Goal: Task Accomplishment & Management: Manage account settings

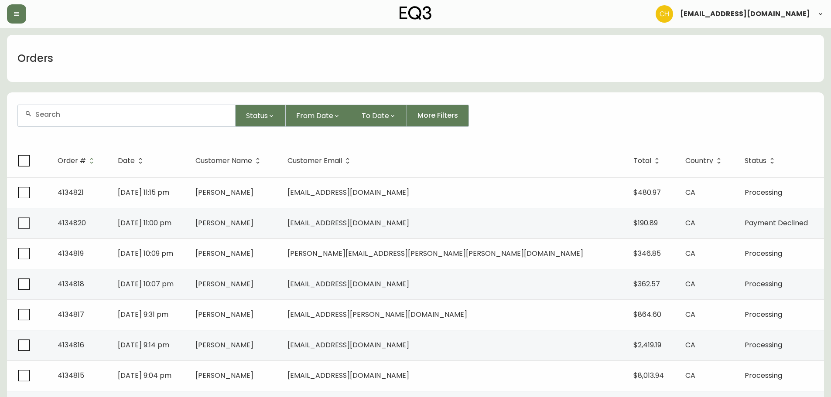
click at [143, 119] on div at bounding box center [126, 115] width 217 height 21
click at [100, 121] on div at bounding box center [126, 115] width 217 height 21
type input "4134739"
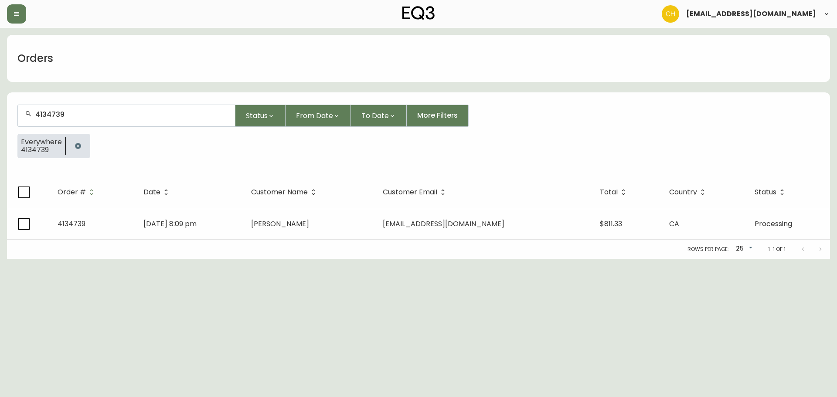
click at [244, 225] on td "[DATE] 8:09 pm" at bounding box center [190, 224] width 108 height 31
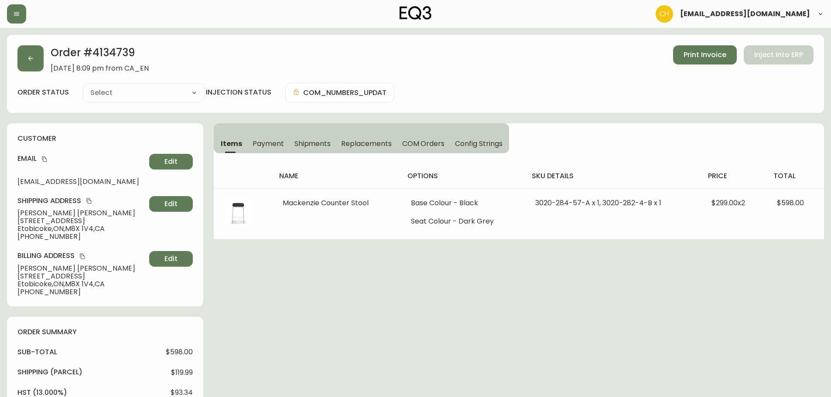
type input "Processing"
select select "PROCESSING"
click at [20, 49] on button "button" at bounding box center [30, 58] width 26 height 26
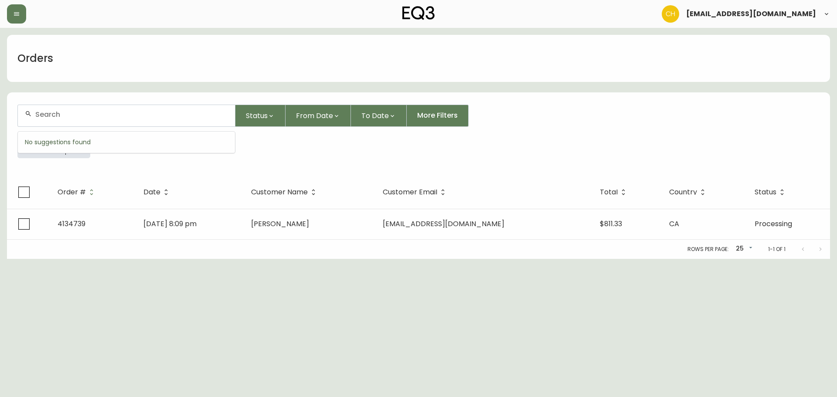
click at [39, 112] on input "text" at bounding box center [131, 114] width 193 height 8
type input "4134745"
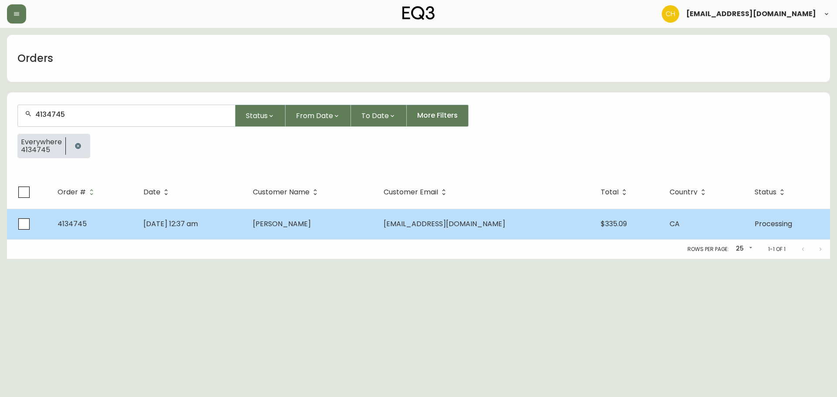
click at [353, 221] on td "[PERSON_NAME]" at bounding box center [311, 224] width 131 height 31
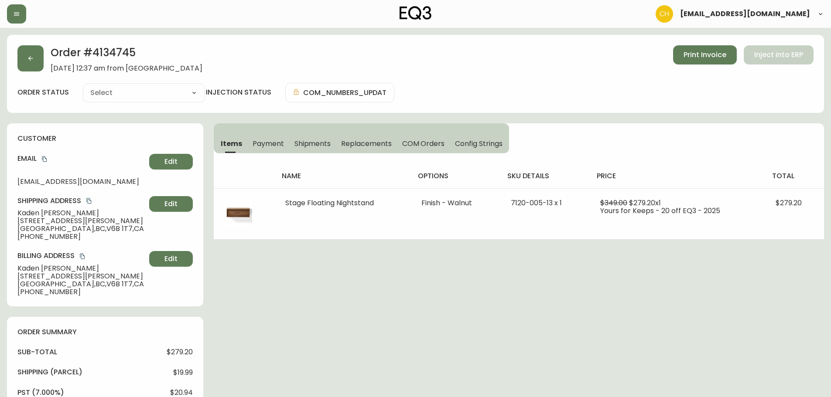
type input "Processing"
select select "PROCESSING"
click at [35, 58] on button "button" at bounding box center [30, 58] width 26 height 26
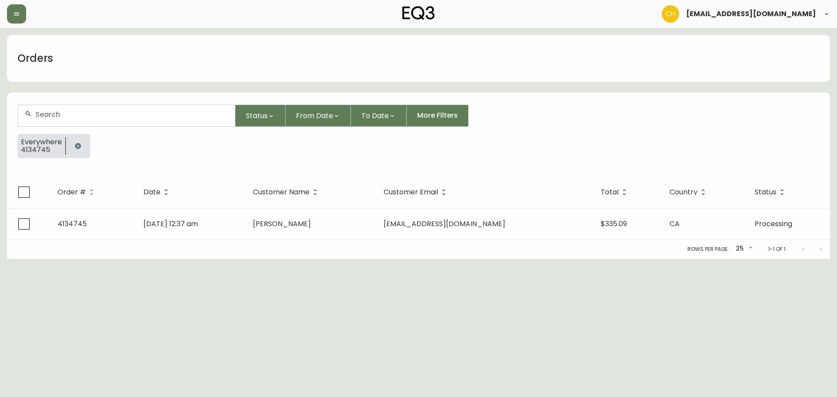
click at [51, 111] on input "text" at bounding box center [131, 114] width 193 height 8
type input "4134746"
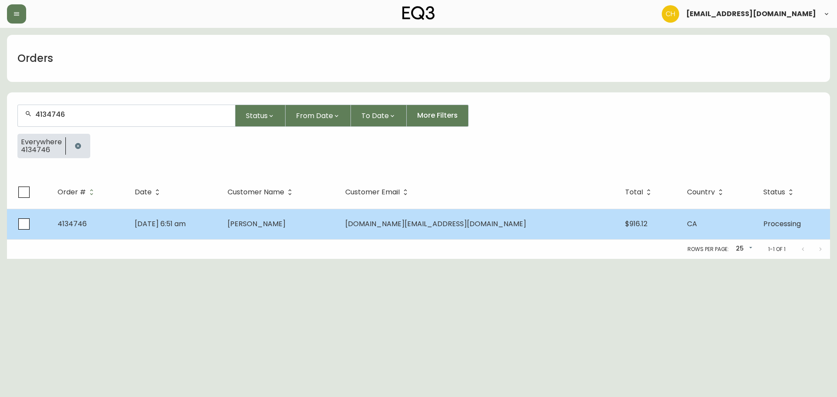
click at [324, 232] on td "[PERSON_NAME]" at bounding box center [280, 224] width 118 height 31
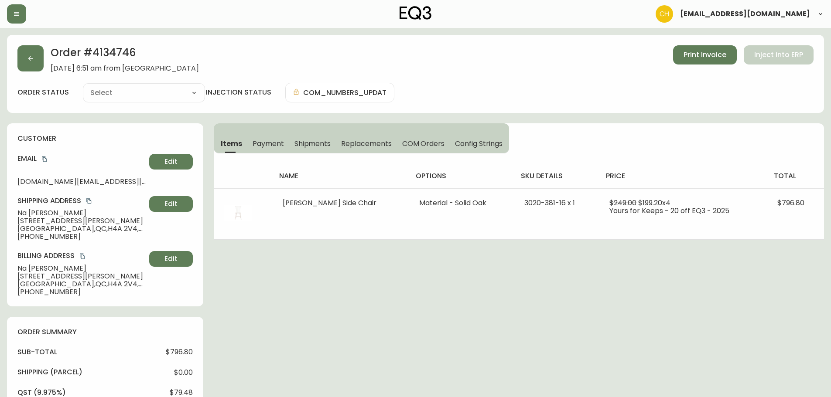
type input "Processing"
select select "PROCESSING"
click at [38, 61] on button "button" at bounding box center [30, 58] width 26 height 26
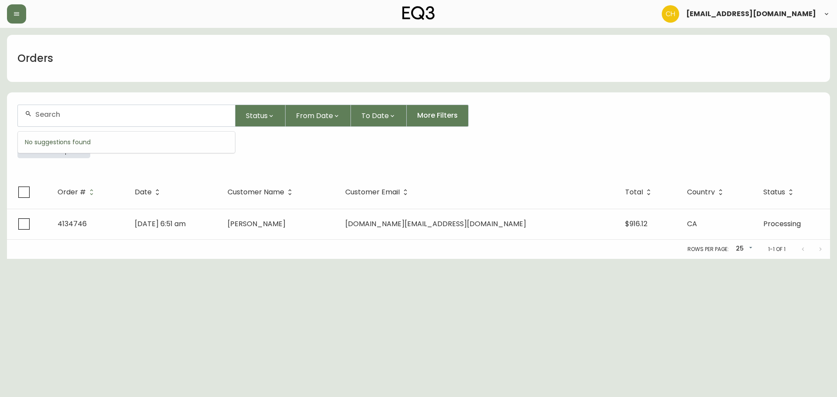
click at [49, 111] on input "text" at bounding box center [131, 114] width 193 height 8
type input "4134748"
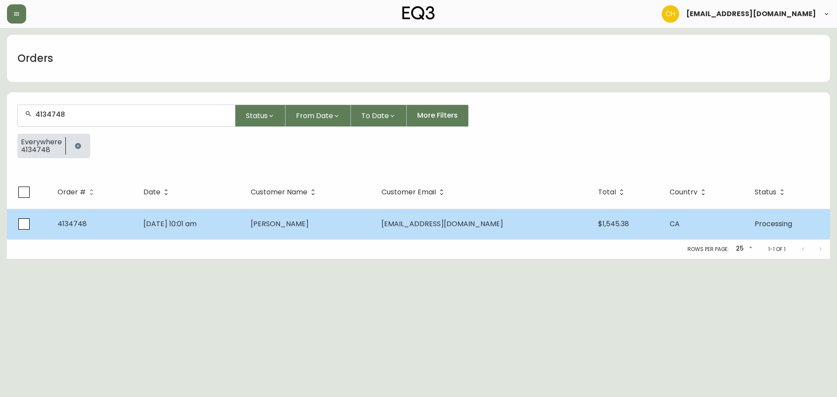
click at [309, 228] on span "[PERSON_NAME]" at bounding box center [280, 224] width 58 height 10
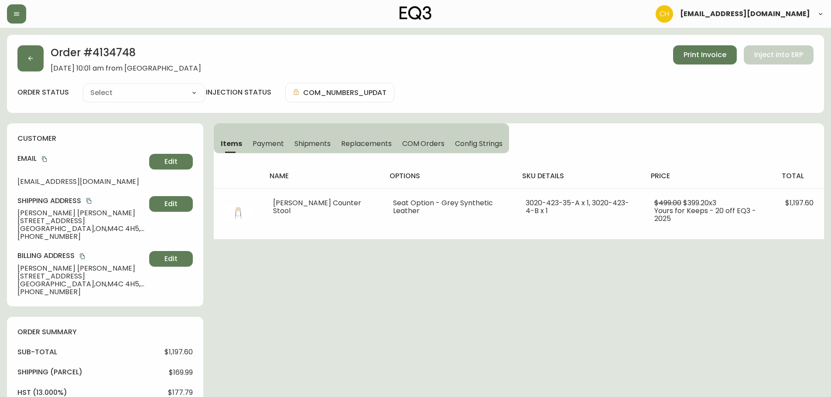
type input "Processing"
select select "PROCESSING"
drag, startPoint x: 47, startPoint y: 63, endPoint x: 32, endPoint y: 63, distance: 14.8
click at [42, 63] on div "Order # 4134748 [DATE] 10:01 am from CA_EN Print Invoice Inject into ERP" at bounding box center [415, 58] width 796 height 27
click at [32, 63] on button "button" at bounding box center [30, 58] width 26 height 26
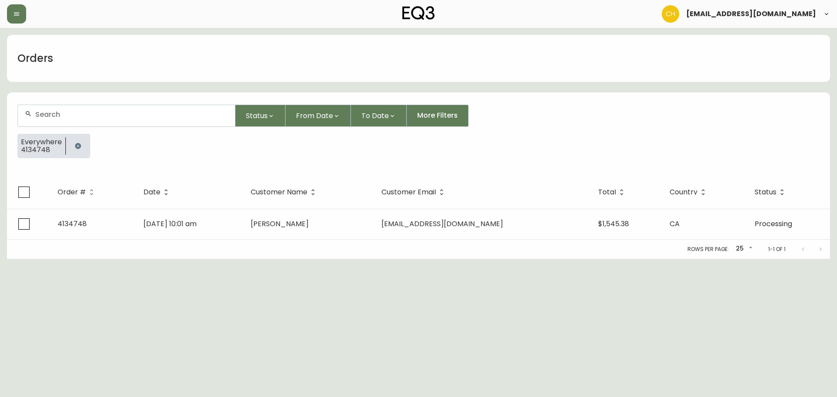
drag, startPoint x: 55, startPoint y: 110, endPoint x: 58, endPoint y: 104, distance: 6.2
click at [60, 109] on div at bounding box center [126, 115] width 217 height 21
type input "4134755"
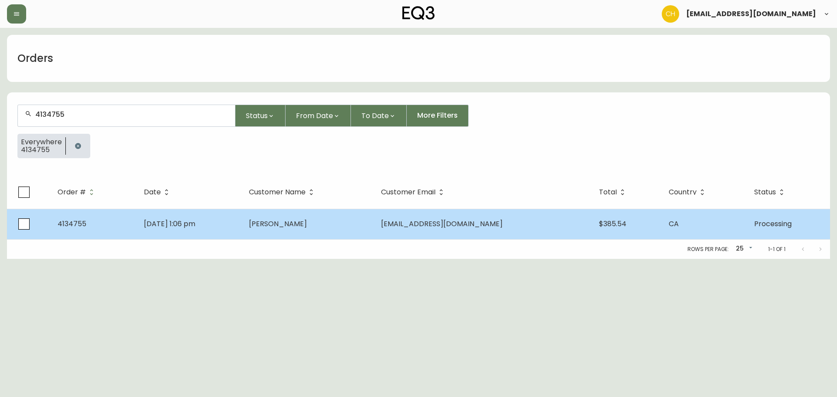
click at [307, 222] on span "[PERSON_NAME]" at bounding box center [278, 224] width 58 height 10
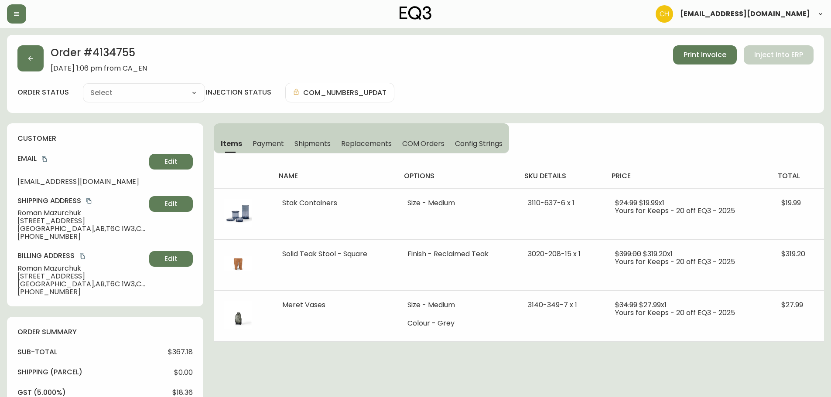
type input "Processing"
select select "PROCESSING"
click at [33, 50] on button "button" at bounding box center [30, 58] width 26 height 26
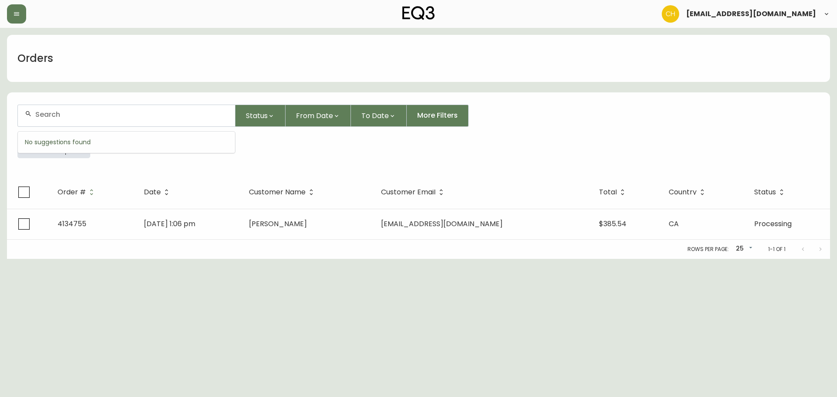
drag, startPoint x: 55, startPoint y: 112, endPoint x: 60, endPoint y: 110, distance: 4.9
click at [58, 112] on input "text" at bounding box center [131, 114] width 193 height 8
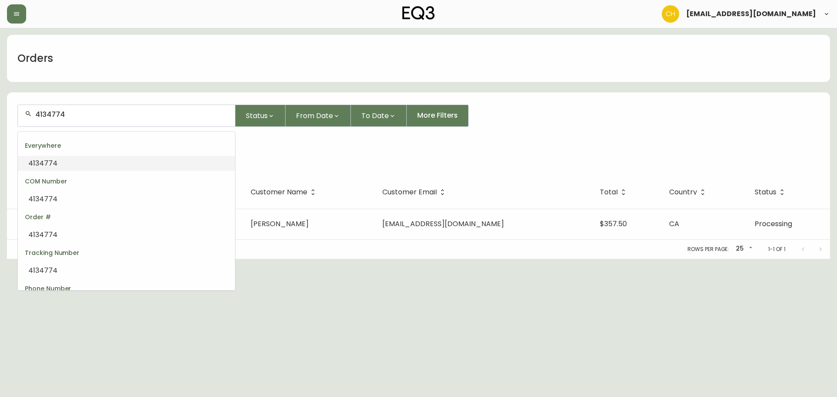
drag, startPoint x: 68, startPoint y: 115, endPoint x: 31, endPoint y: 108, distance: 38.1
click at [29, 111] on div "4134774" at bounding box center [126, 115] width 217 height 21
type input "4134"
type input "7"
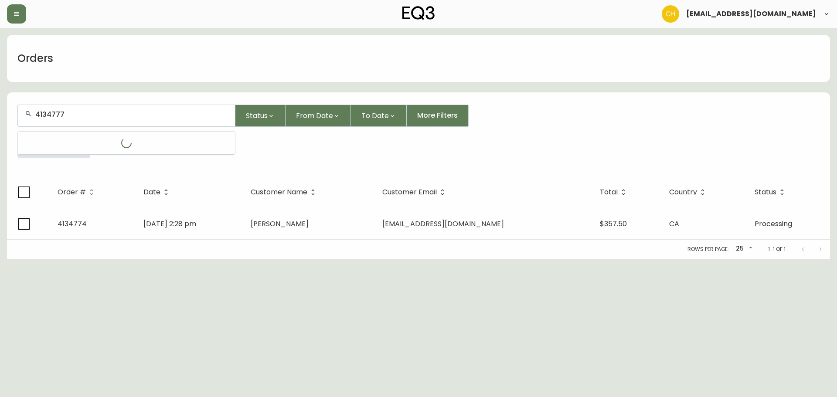
type input "4134777"
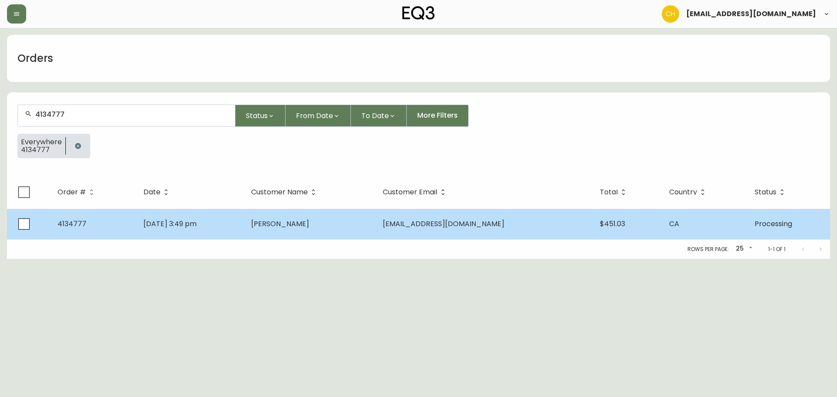
click at [306, 223] on span "[PERSON_NAME]" at bounding box center [280, 224] width 58 height 10
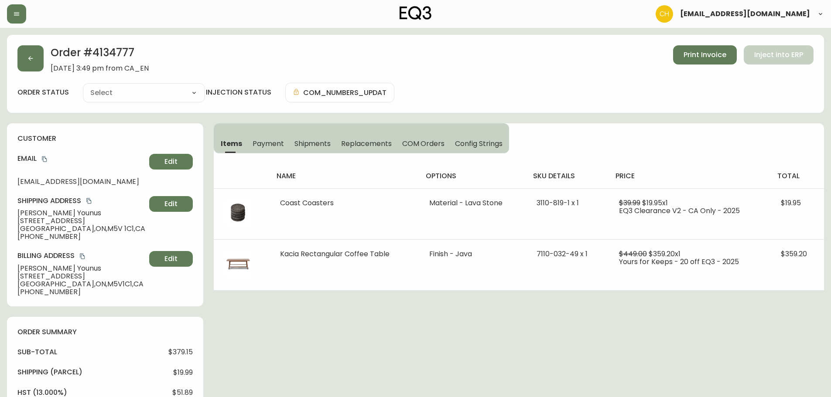
type input "Processing"
select select "PROCESSING"
click at [33, 61] on icon "button" at bounding box center [30, 58] width 7 height 7
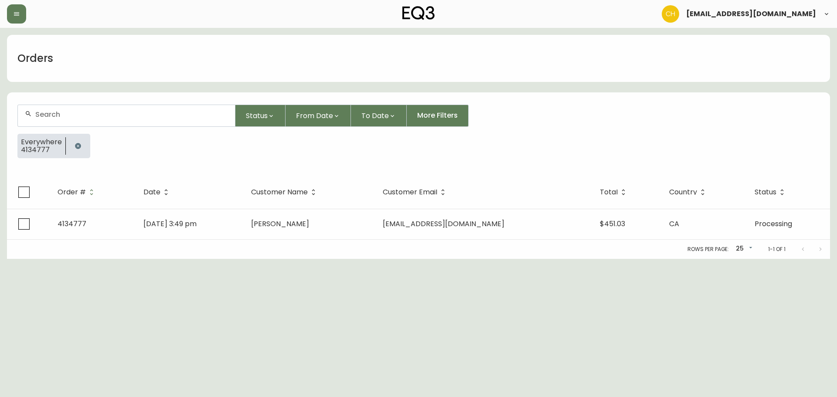
drag, startPoint x: 44, startPoint y: 112, endPoint x: 46, endPoint y: 107, distance: 5.5
click at [46, 110] on div at bounding box center [126, 115] width 217 height 21
type input "4134786"
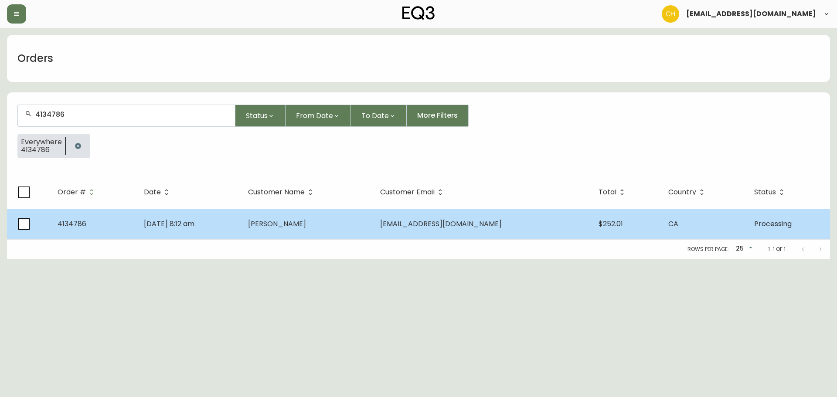
click at [371, 236] on td "[PERSON_NAME]" at bounding box center [307, 224] width 132 height 31
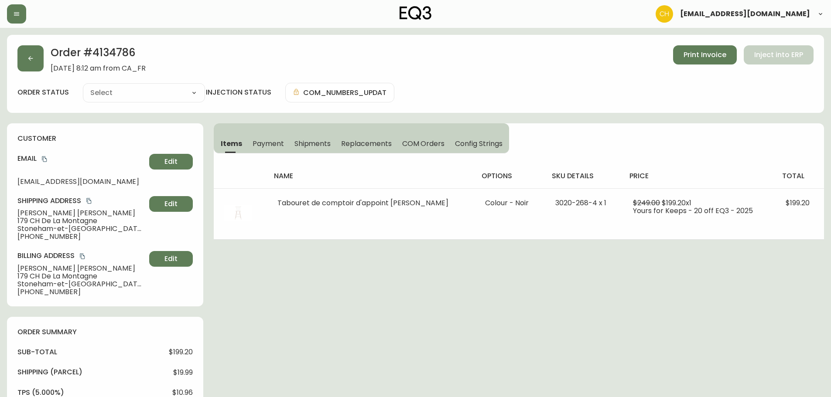
type input "Processing"
select select "PROCESSING"
click at [30, 61] on icon "button" at bounding box center [30, 58] width 7 height 7
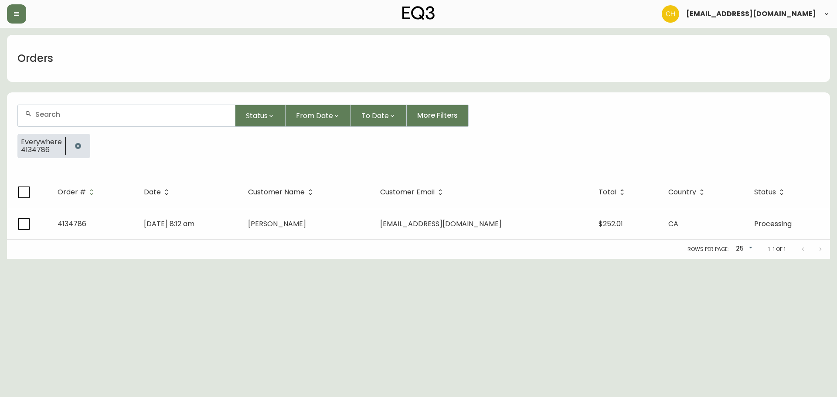
click at [50, 115] on input "text" at bounding box center [131, 114] width 193 height 8
type input "4134788"
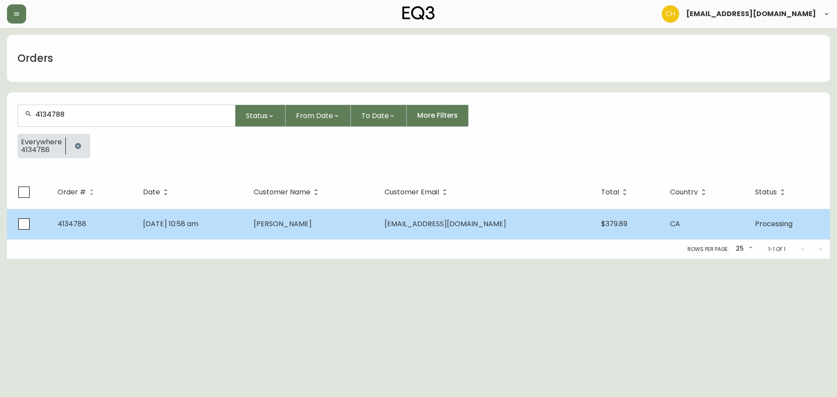
click at [312, 224] on span "[PERSON_NAME]" at bounding box center [283, 224] width 58 height 10
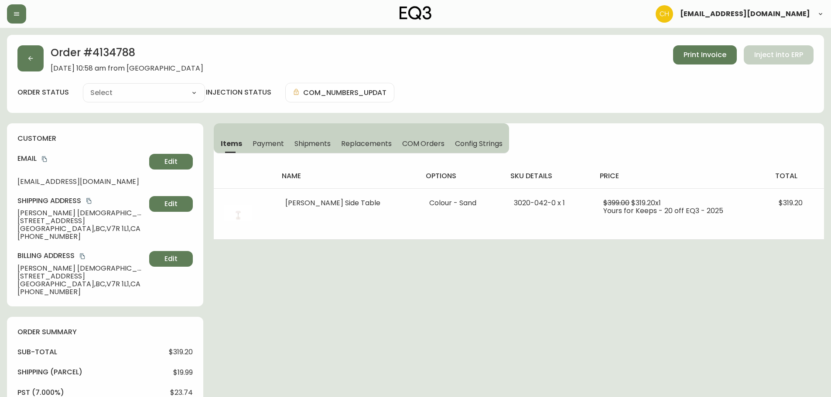
type input "Processing"
select select "PROCESSING"
click at [32, 59] on icon "button" at bounding box center [30, 58] width 7 height 7
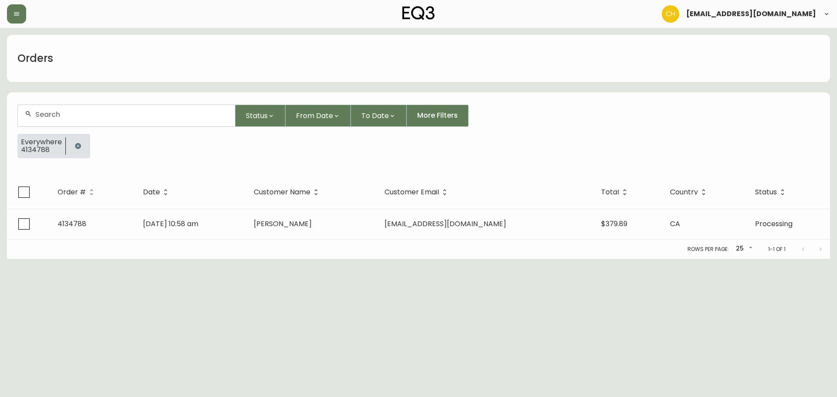
drag, startPoint x: 48, startPoint y: 117, endPoint x: 51, endPoint y: 113, distance: 5.1
click at [50, 115] on input "text" at bounding box center [131, 114] width 193 height 8
type input "4134792"
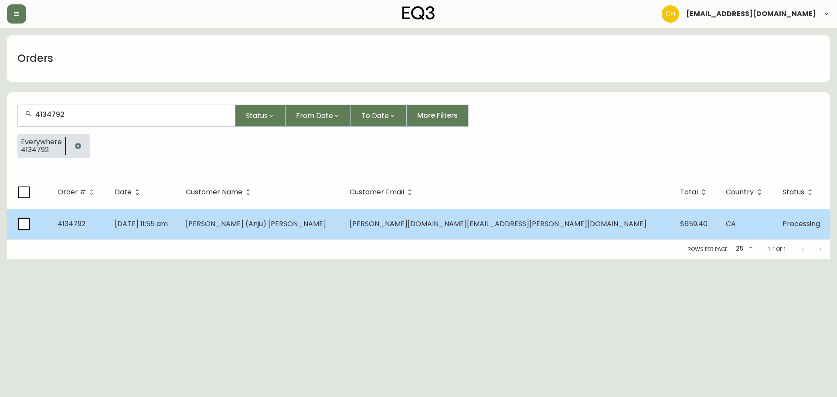
click at [301, 221] on span "[PERSON_NAME] (Anju) [PERSON_NAME]" at bounding box center [256, 224] width 140 height 10
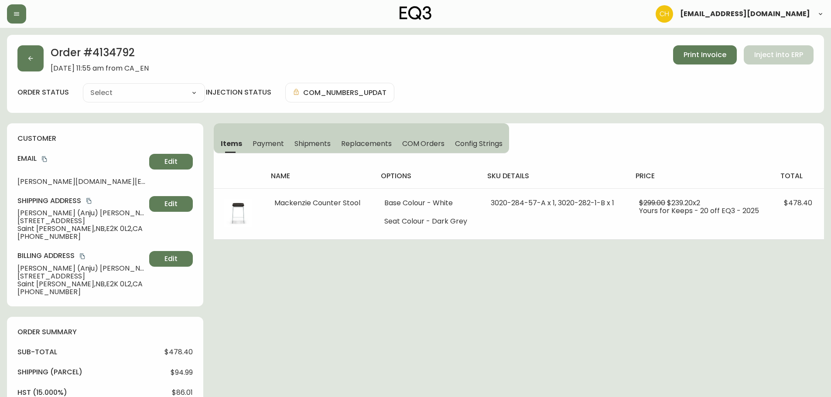
type input "Processing"
select select "PROCESSING"
click at [34, 55] on button "button" at bounding box center [30, 58] width 26 height 26
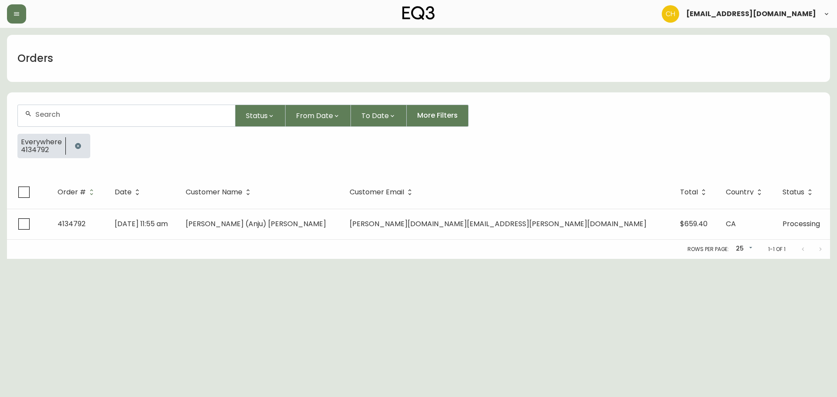
click at [82, 119] on div at bounding box center [126, 115] width 217 height 21
type input "4134803"
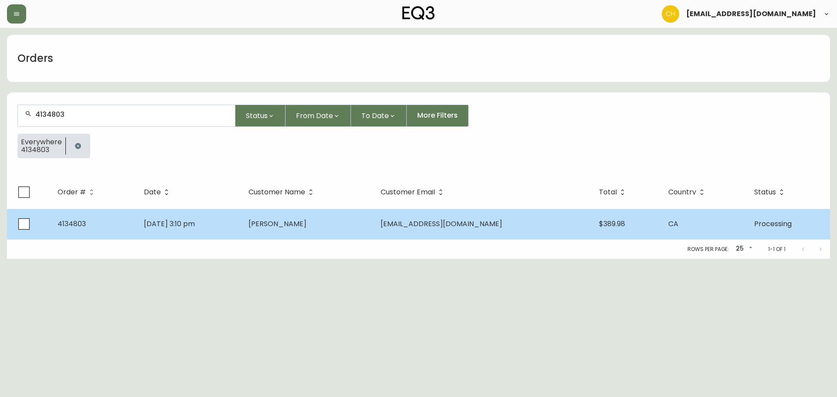
click at [312, 218] on td "[PERSON_NAME]" at bounding box center [308, 224] width 132 height 31
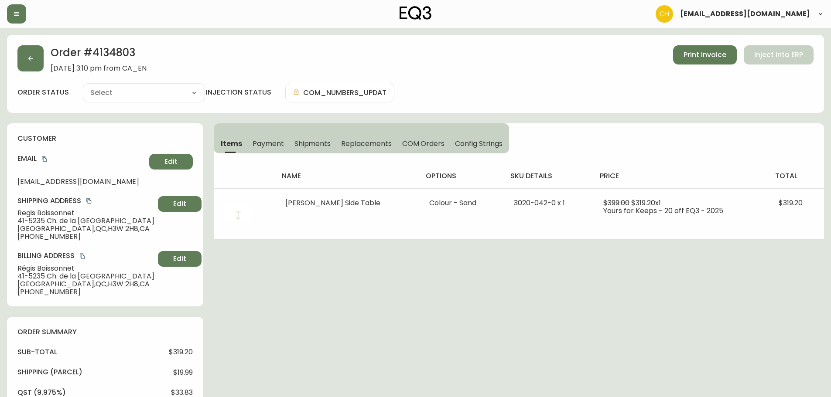
type input "Processing"
select select "PROCESSING"
click at [30, 58] on icon "button" at bounding box center [30, 58] width 5 height 5
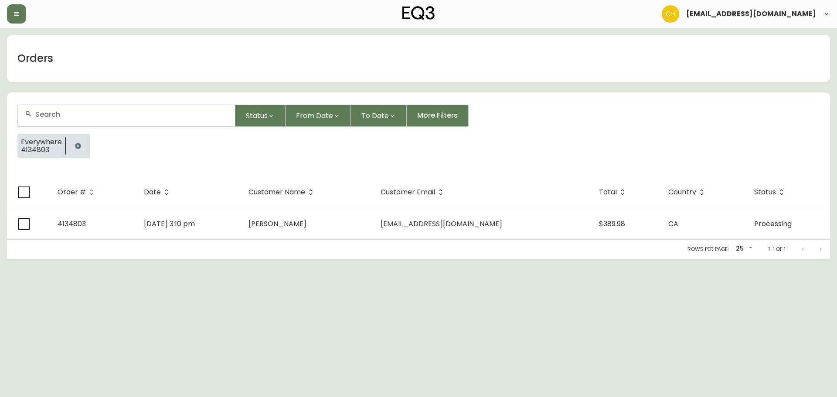
drag, startPoint x: 55, startPoint y: 120, endPoint x: 61, endPoint y: 111, distance: 10.2
click at [61, 115] on div at bounding box center [126, 115] width 217 height 21
type input "4134809"
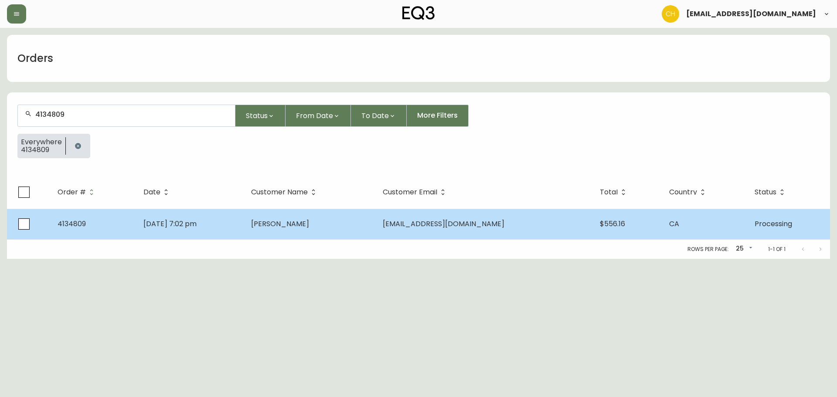
click at [215, 229] on td "[DATE] 7:02 pm" at bounding box center [190, 224] width 108 height 31
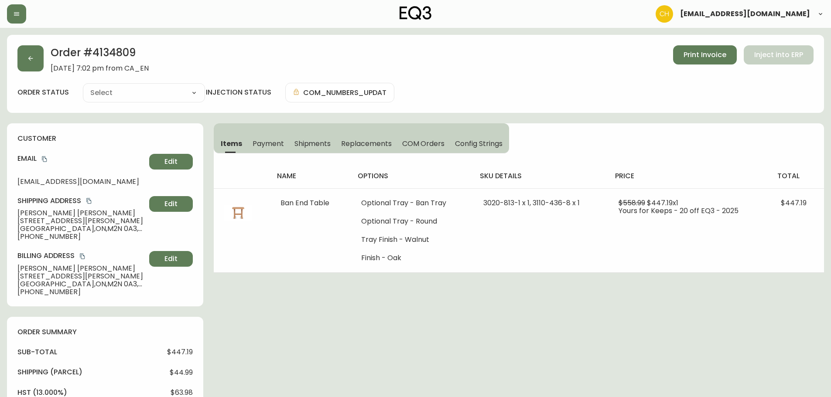
type input "Processing"
select select "PROCESSING"
click at [33, 66] on button "button" at bounding box center [30, 58] width 26 height 26
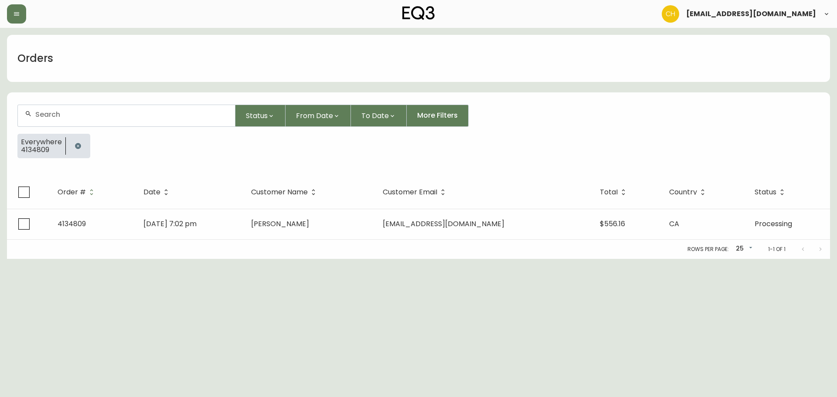
click at [51, 109] on div at bounding box center [126, 115] width 217 height 21
type input "4134810"
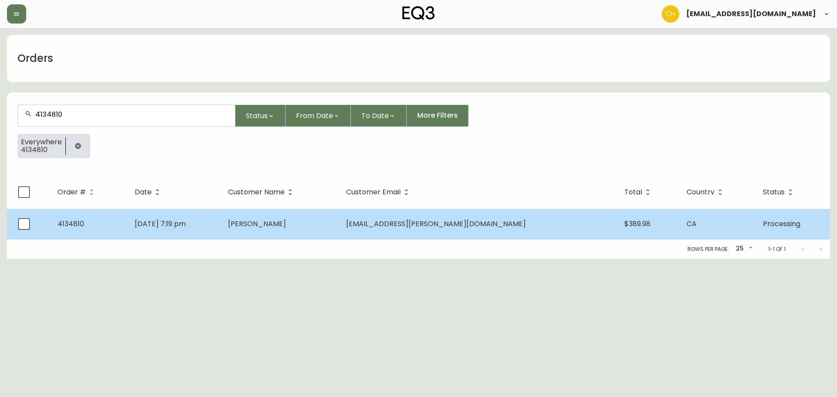
click at [310, 241] on div "Rows per page: 25 25 1-1 of 1" at bounding box center [418, 249] width 823 height 19
click at [286, 226] on span "[PERSON_NAME]" at bounding box center [257, 224] width 58 height 10
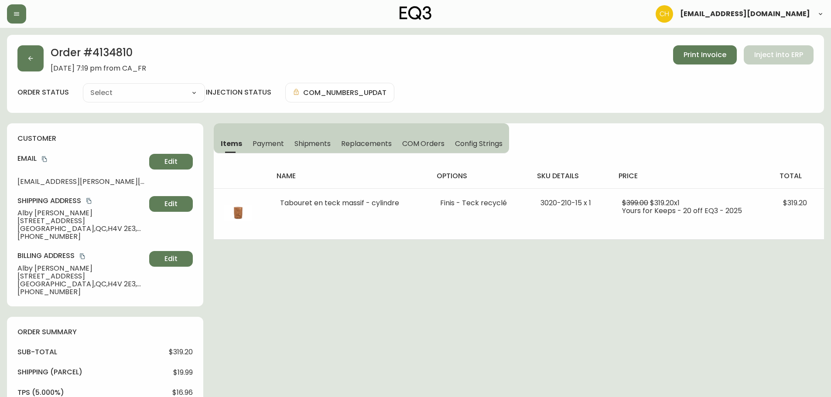
type input "Processing"
select select "PROCESSING"
click at [36, 56] on button "button" at bounding box center [30, 58] width 26 height 26
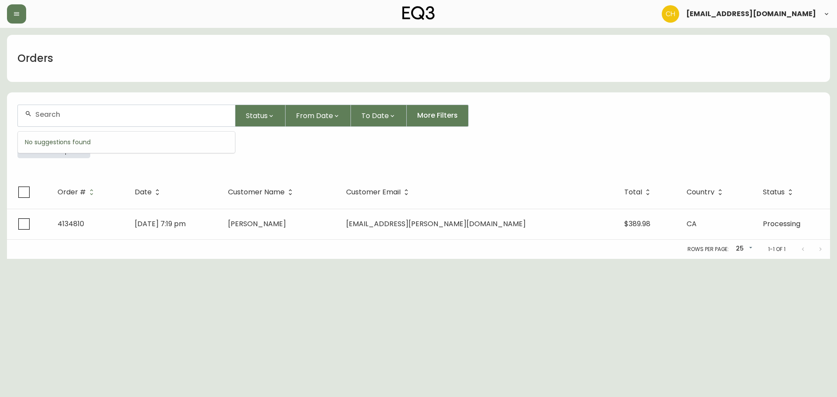
click at [53, 114] on input "text" at bounding box center [131, 114] width 193 height 8
type input "4134747"
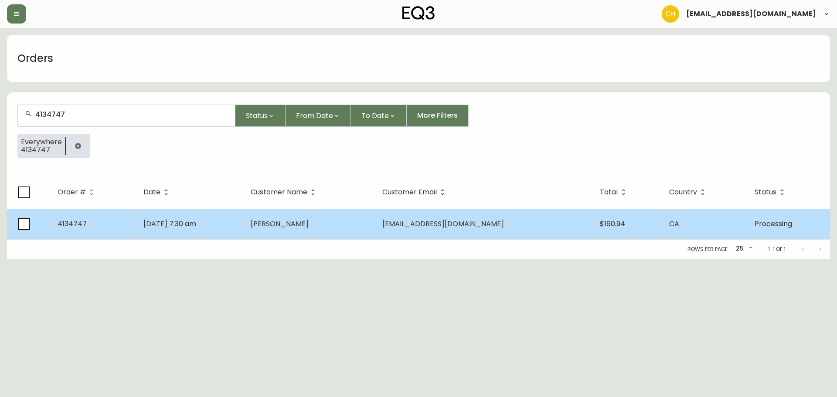
click at [244, 219] on td "[DATE] 7:30 am" at bounding box center [189, 224] width 107 height 31
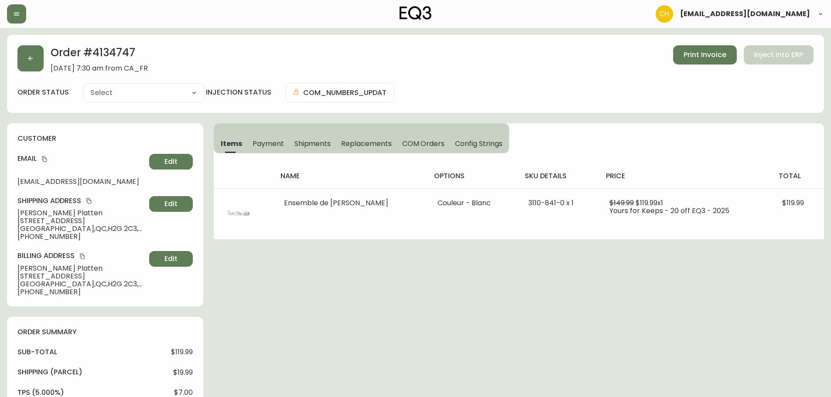
type input "Processing"
select select "PROCESSING"
click at [32, 54] on button "button" at bounding box center [30, 58] width 26 height 26
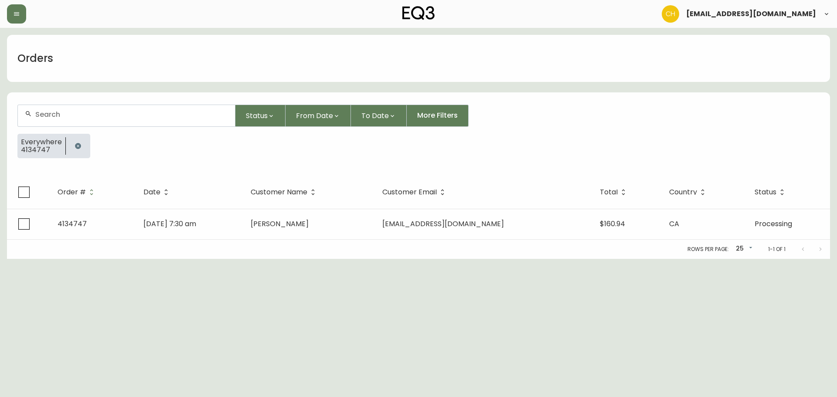
click at [79, 117] on input "text" at bounding box center [131, 114] width 193 height 8
type input "4134751"
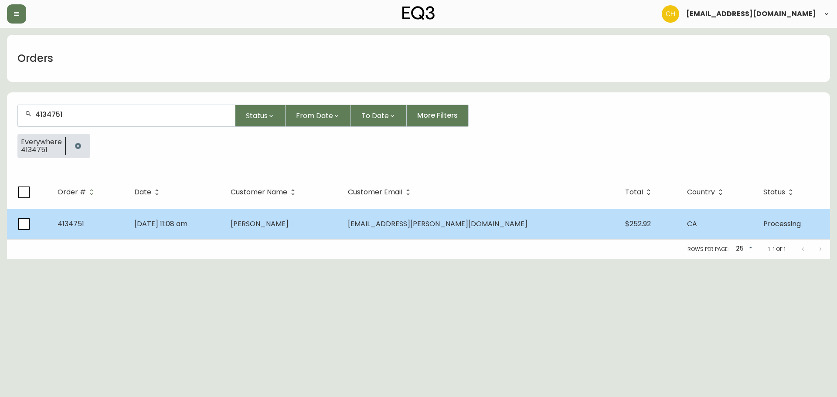
click at [289, 227] on span "[PERSON_NAME]" at bounding box center [260, 224] width 58 height 10
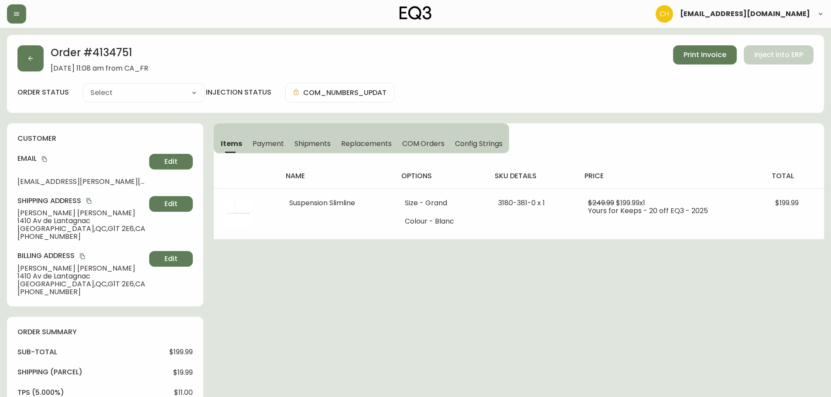
type input "Processing"
select select "PROCESSING"
click at [29, 63] on button "button" at bounding box center [30, 58] width 26 height 26
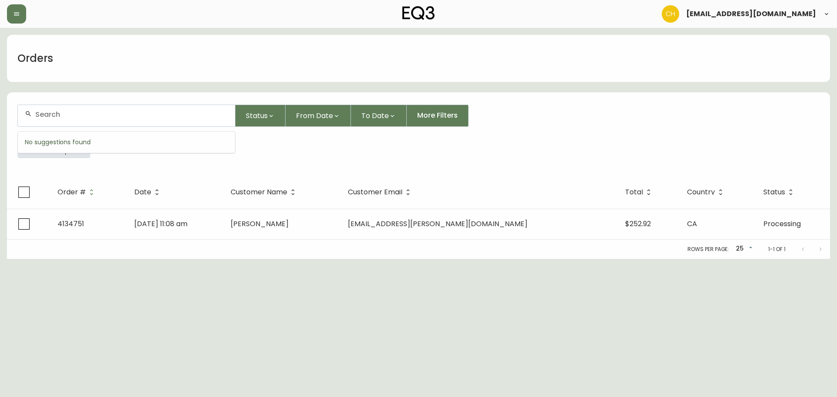
click at [49, 113] on input "text" at bounding box center [131, 114] width 193 height 8
type input "4134754"
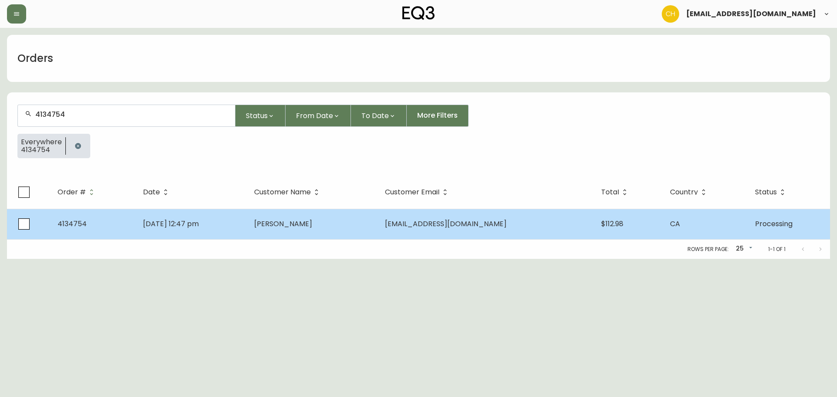
click at [316, 231] on td "[PERSON_NAME]" at bounding box center [312, 224] width 131 height 31
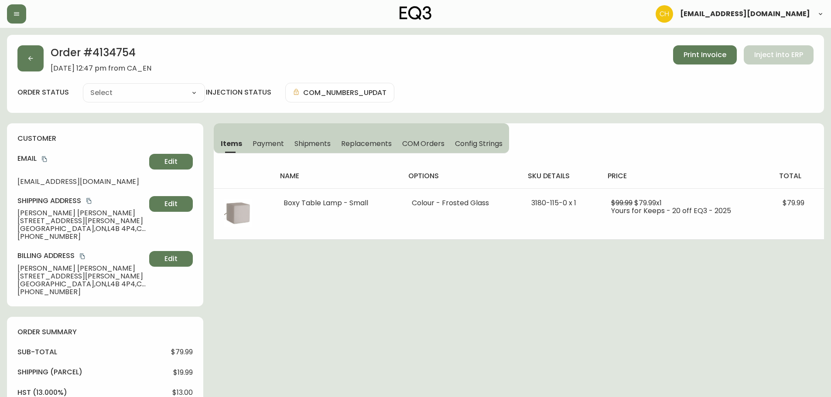
type input "Processing"
select select "PROCESSING"
click at [27, 61] on icon "button" at bounding box center [30, 58] width 7 height 7
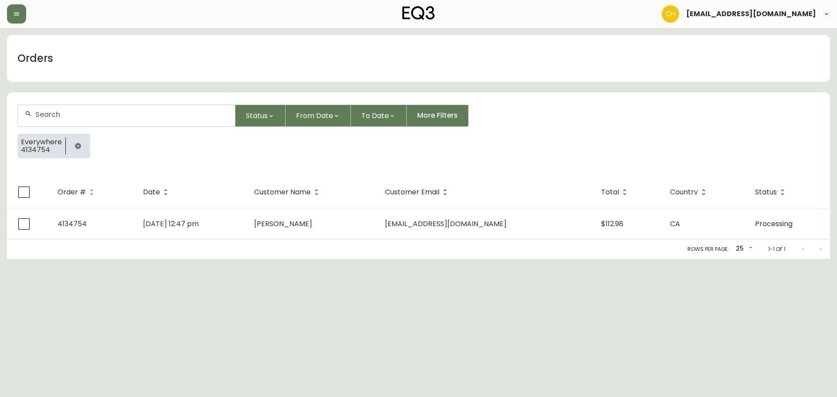
click at [48, 114] on input "text" at bounding box center [131, 114] width 193 height 8
type input "4134756"
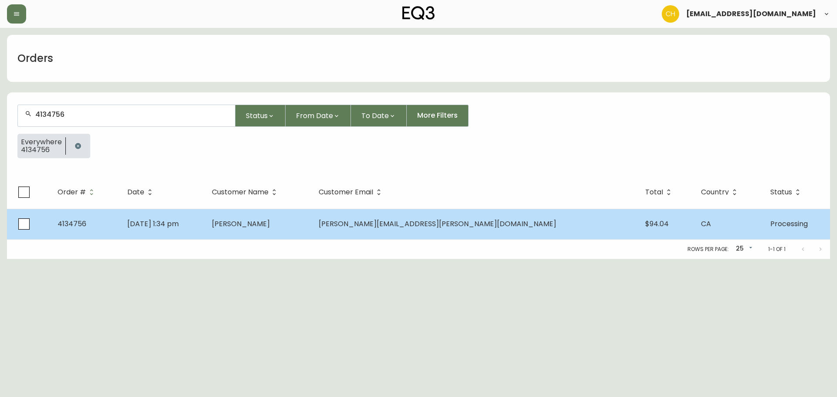
click at [205, 237] on td "[DATE] 1:34 pm" at bounding box center [162, 224] width 85 height 31
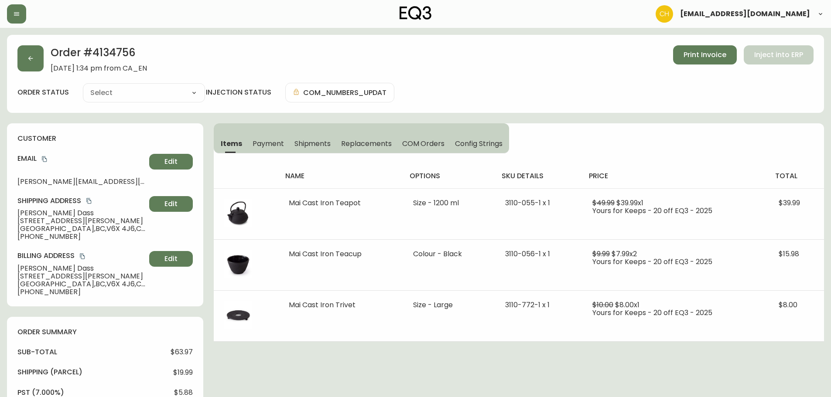
type input "Processing"
select select "PROCESSING"
click at [36, 63] on button "button" at bounding box center [30, 58] width 26 height 26
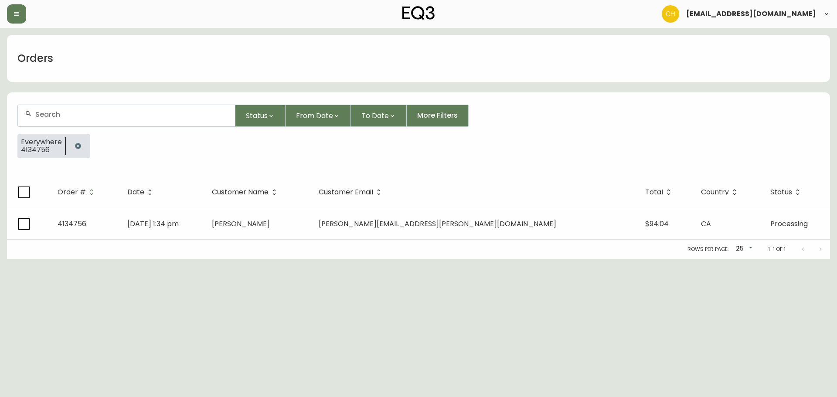
click at [55, 115] on input "text" at bounding box center [131, 114] width 193 height 8
type input "4134759"
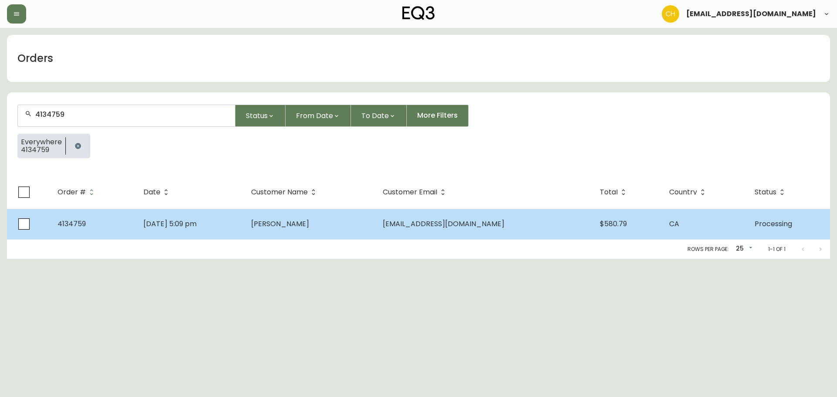
click at [244, 225] on td "[DATE] 5:09 pm" at bounding box center [190, 224] width 108 height 31
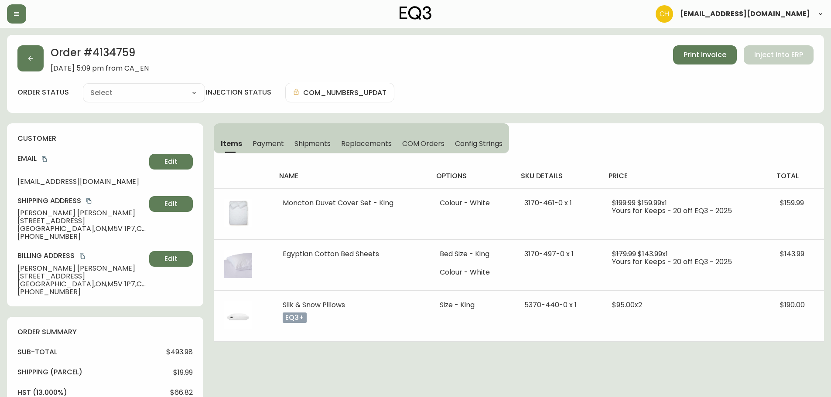
type input "Processing"
select select "PROCESSING"
click at [36, 65] on button "button" at bounding box center [30, 58] width 26 height 26
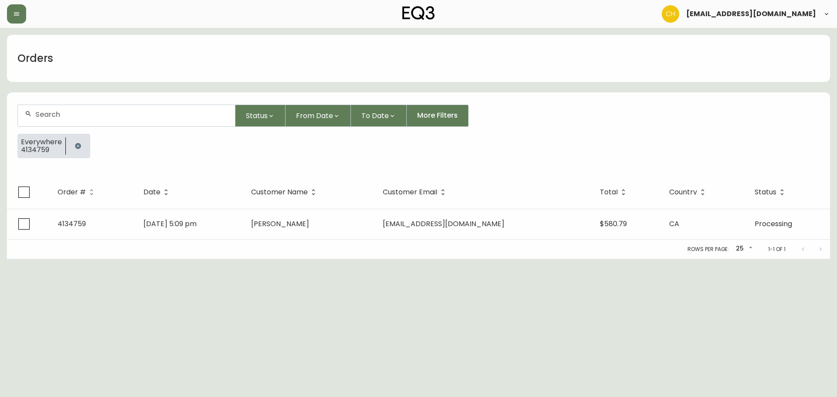
click at [44, 107] on div at bounding box center [126, 115] width 217 height 21
type input "4134764"
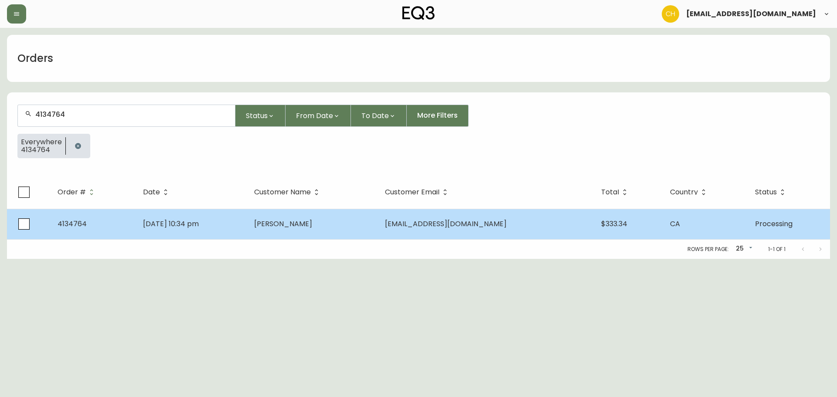
click at [288, 222] on span "[PERSON_NAME]" at bounding box center [283, 224] width 58 height 10
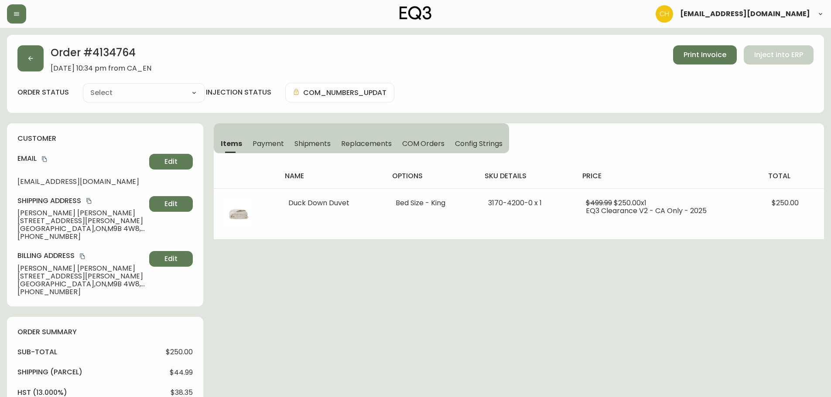
type input "Processing"
select select "PROCESSING"
click at [31, 64] on button "button" at bounding box center [30, 58] width 26 height 26
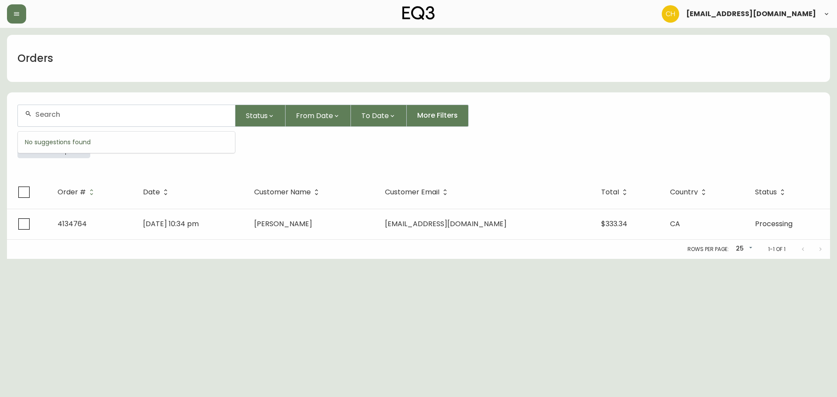
click at [48, 113] on input "text" at bounding box center [131, 114] width 193 height 8
type input "4134769"
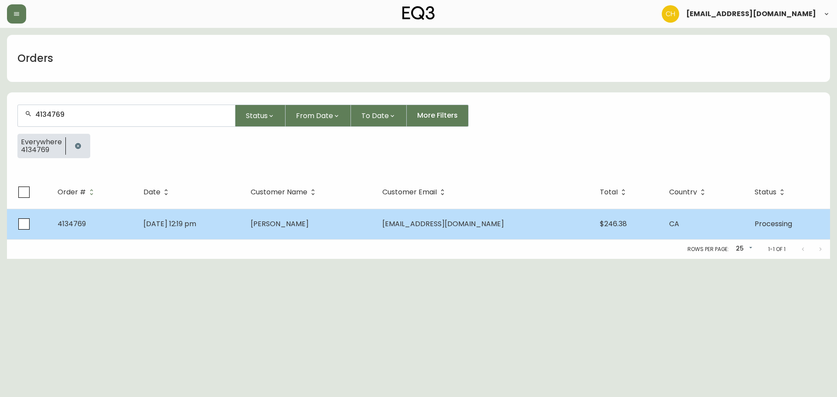
click at [315, 230] on td "[PERSON_NAME]" at bounding box center [310, 224] width 132 height 31
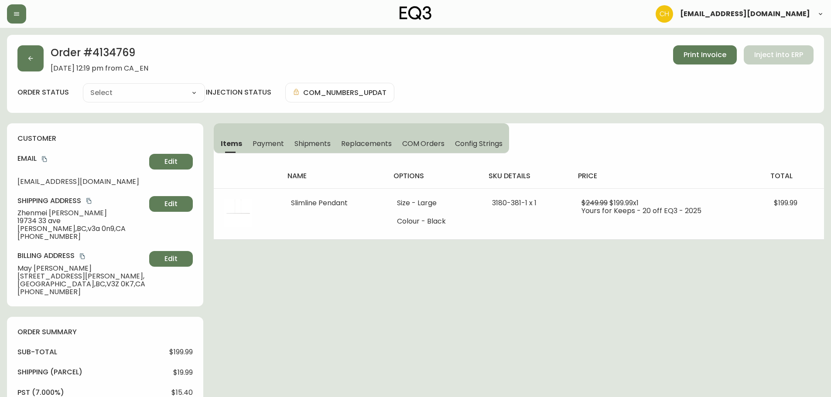
type input "Processing"
select select "PROCESSING"
click at [24, 56] on button "button" at bounding box center [30, 58] width 26 height 26
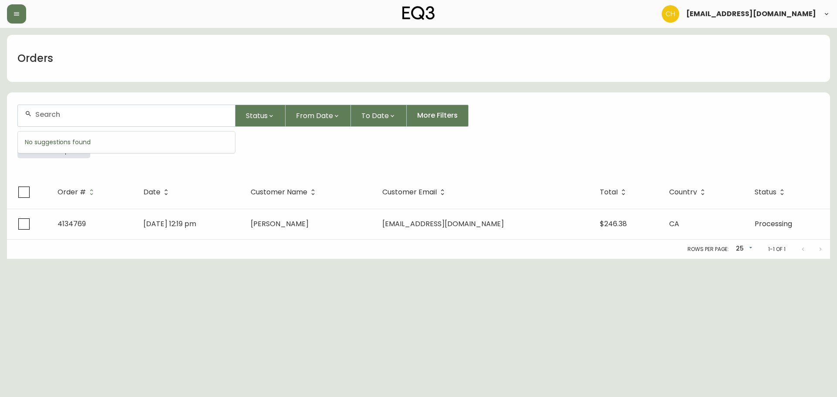
click at [51, 111] on input "text" at bounding box center [131, 114] width 193 height 8
type input "4134772"
click at [244, 208] on th "Date" at bounding box center [190, 192] width 108 height 33
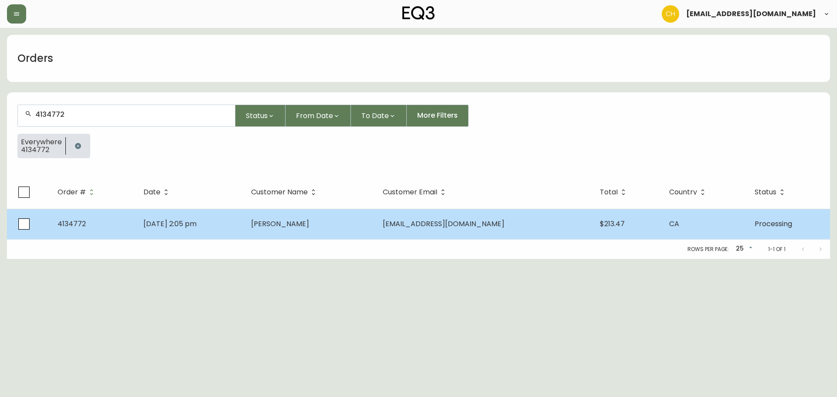
click at [244, 219] on td "[DATE] 2:05 pm" at bounding box center [190, 224] width 108 height 31
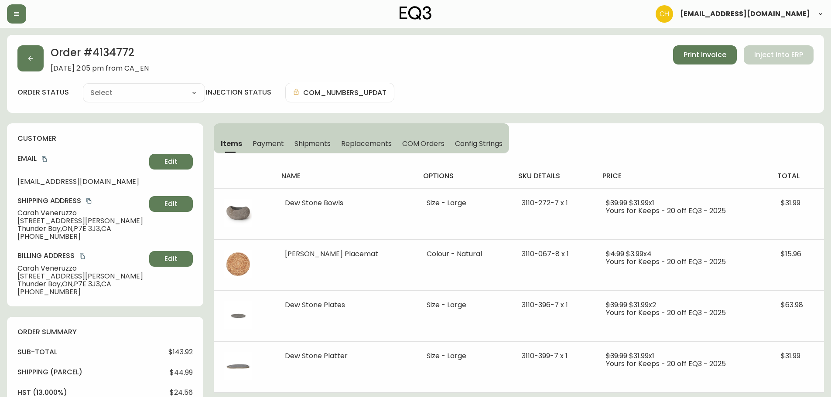
type input "Processing"
select select "PROCESSING"
click at [31, 61] on icon "button" at bounding box center [30, 58] width 7 height 7
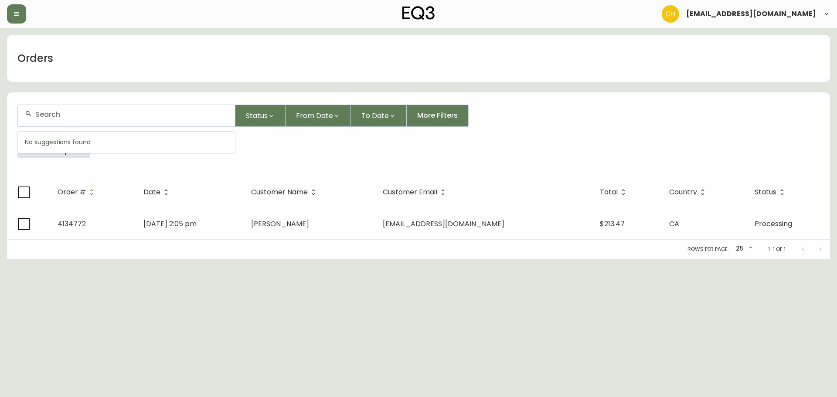
click at [49, 117] on input "text" at bounding box center [131, 114] width 193 height 8
type input "4134780"
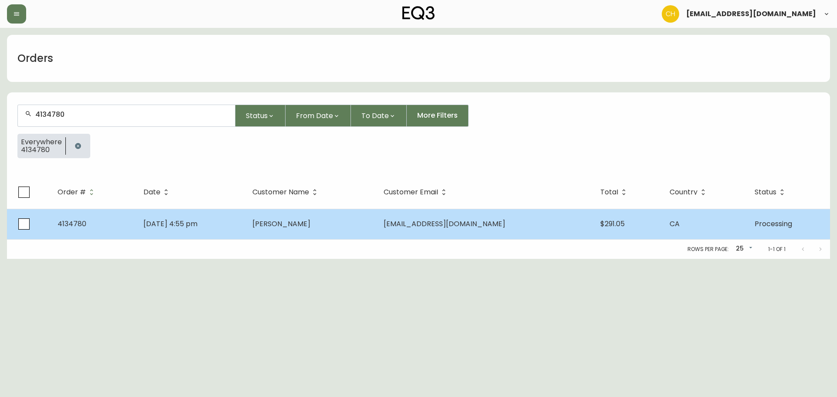
click at [245, 227] on td "[DATE] 4:55 pm" at bounding box center [190, 224] width 109 height 31
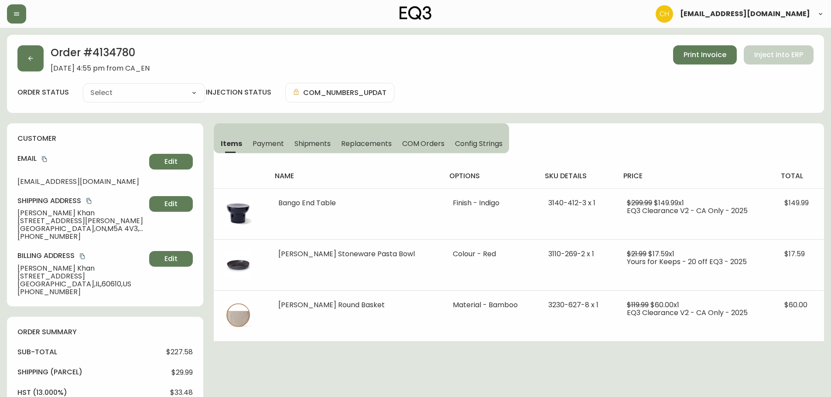
type input "Processing"
select select "PROCESSING"
click at [39, 61] on button "button" at bounding box center [30, 58] width 26 height 26
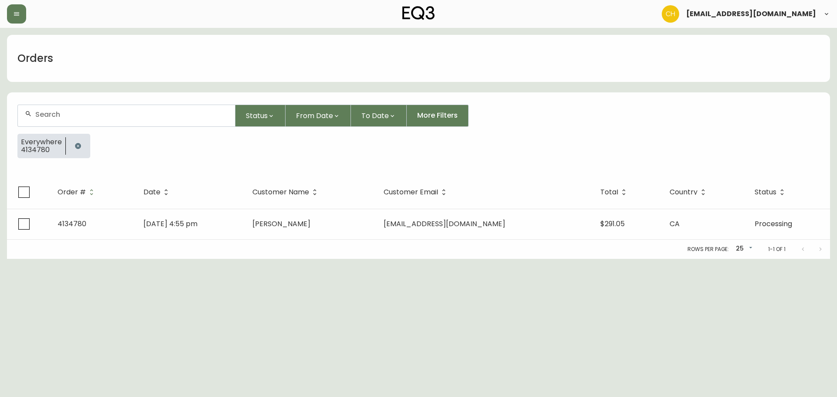
click at [58, 108] on div at bounding box center [126, 115] width 217 height 21
type input "4134781"
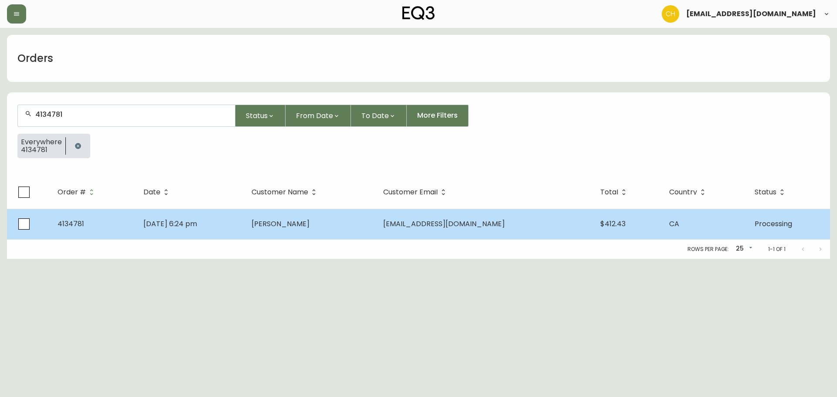
click at [245, 214] on td "[DATE] 6:24 pm" at bounding box center [190, 224] width 108 height 31
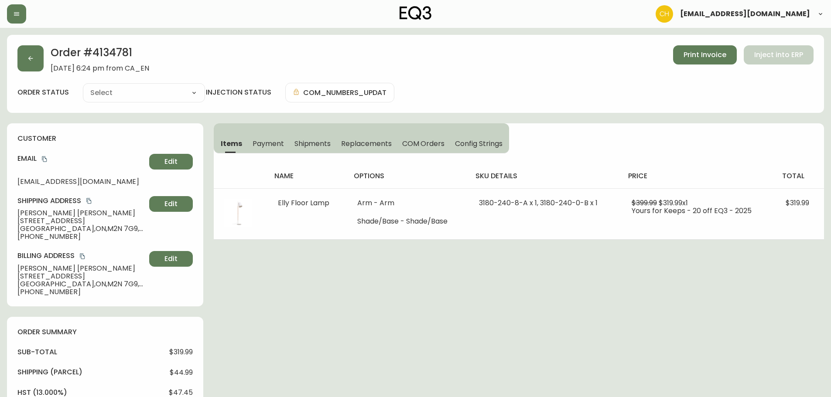
type input "Processing"
select select "PROCESSING"
click at [18, 57] on button "button" at bounding box center [30, 58] width 26 height 26
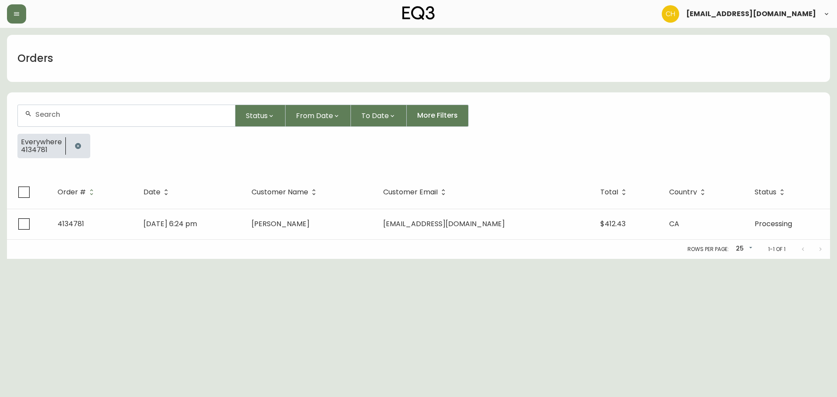
click at [78, 116] on input "text" at bounding box center [131, 114] width 193 height 8
type input "41347814"
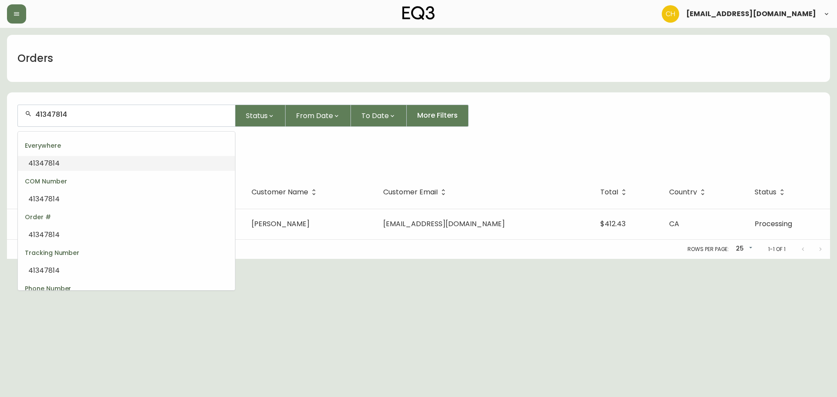
type input "4134781"
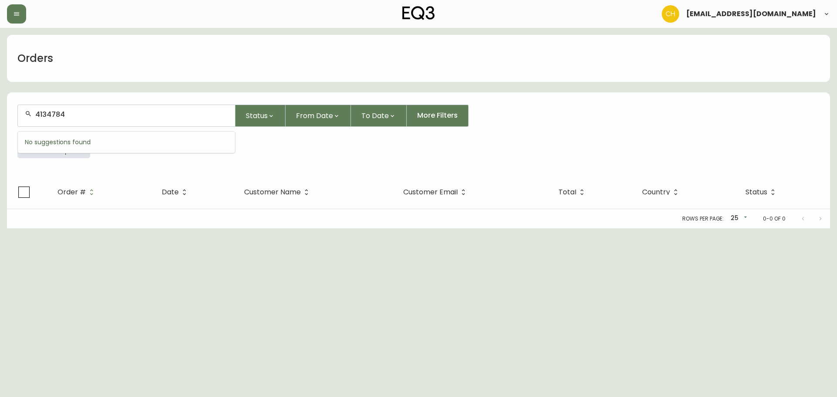
type input "4134784"
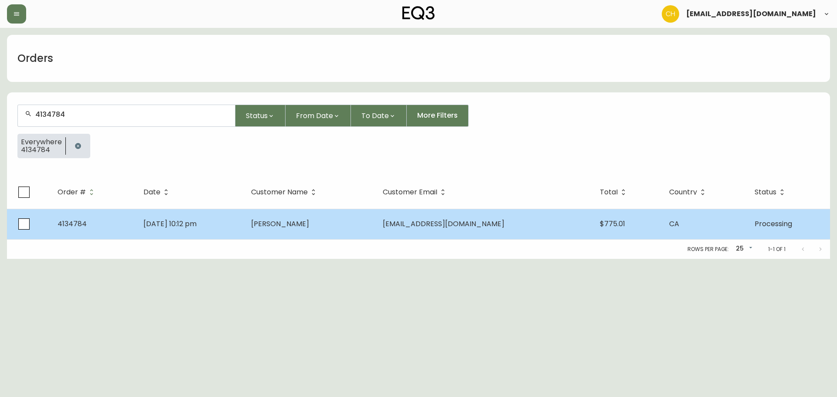
click at [244, 225] on td "[DATE] 10:12 pm" at bounding box center [190, 224] width 108 height 31
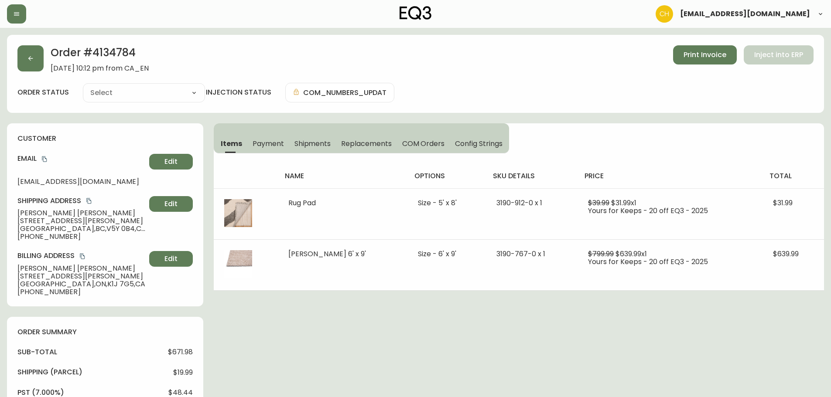
type input "Processing"
select select "PROCESSING"
click at [34, 66] on button "button" at bounding box center [30, 58] width 26 height 26
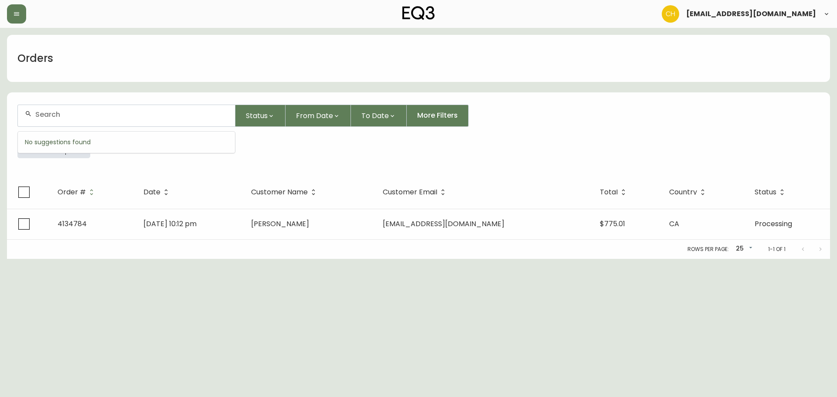
click at [50, 110] on input "text" at bounding box center [131, 114] width 193 height 8
type input "4134785"
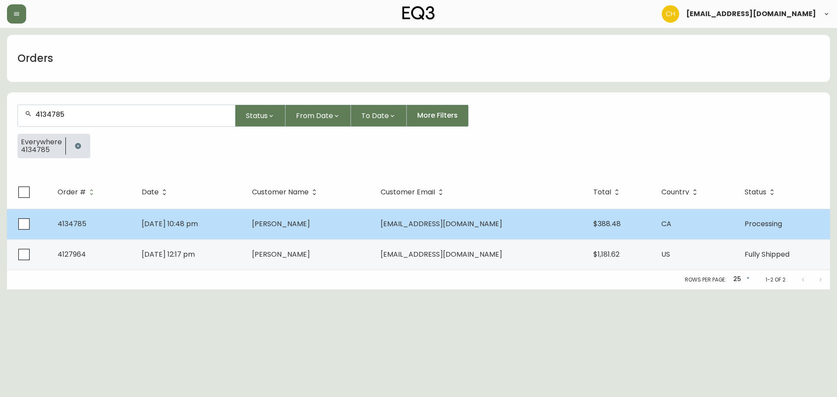
click at [245, 225] on td "[DATE] 10:48 pm" at bounding box center [190, 224] width 110 height 31
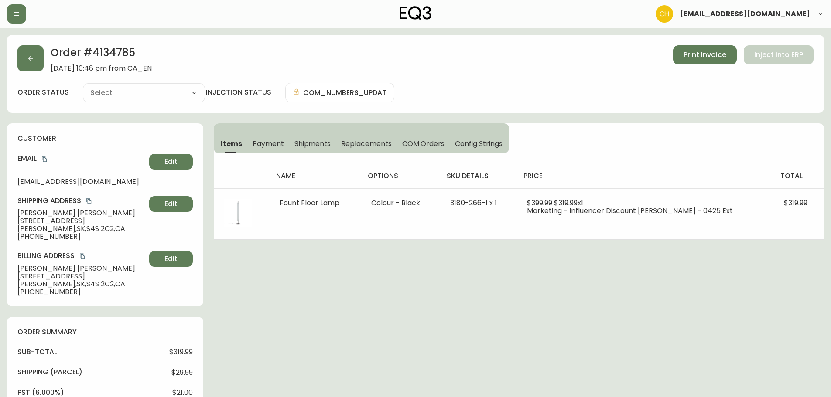
type input "Processing"
select select "PROCESSING"
click at [28, 64] on button "button" at bounding box center [30, 58] width 26 height 26
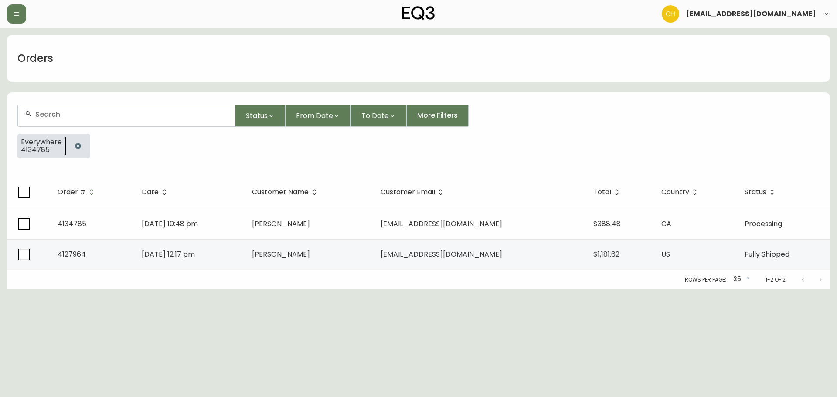
click at [55, 111] on input "text" at bounding box center [131, 114] width 193 height 8
type input "4134790"
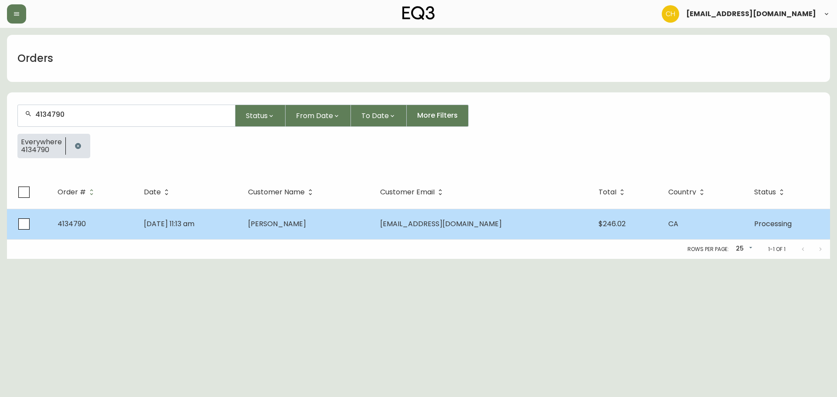
click at [306, 221] on span "[PERSON_NAME]" at bounding box center [277, 224] width 58 height 10
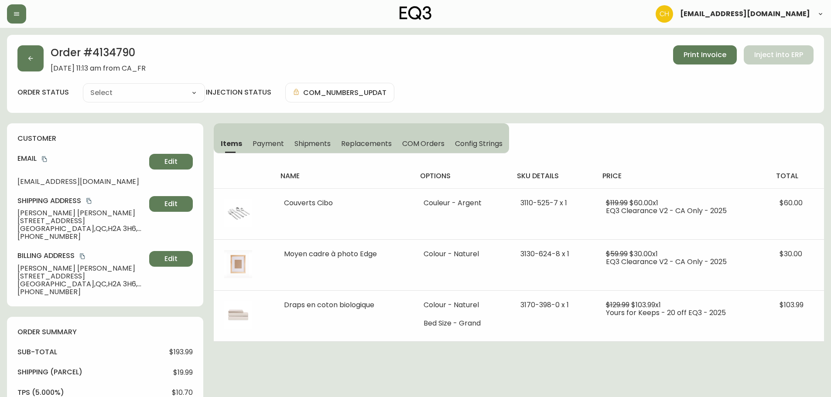
type input "Processing"
select select "PROCESSING"
click at [35, 56] on button "button" at bounding box center [30, 58] width 26 height 26
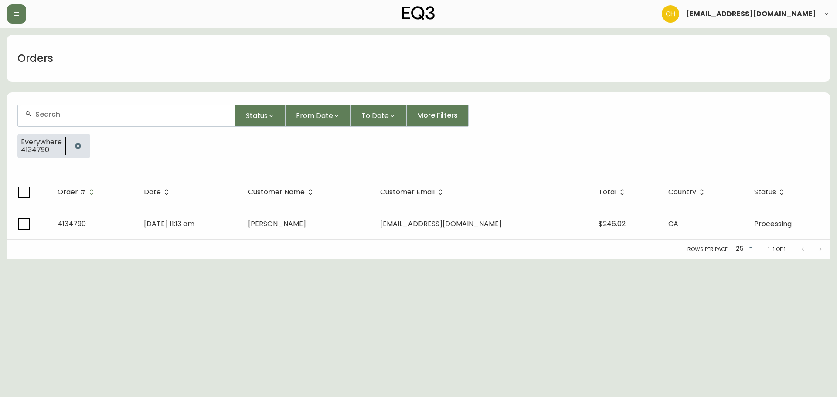
click at [46, 115] on input "text" at bounding box center [131, 114] width 193 height 8
type input "4134793"
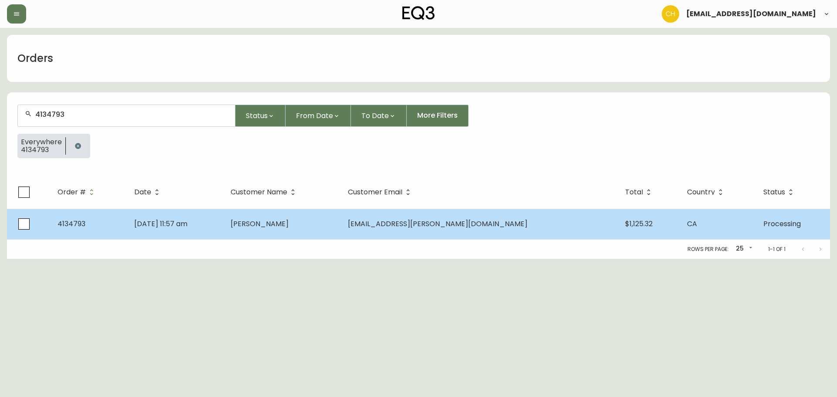
click at [331, 230] on td "[PERSON_NAME]" at bounding box center [282, 224] width 117 height 31
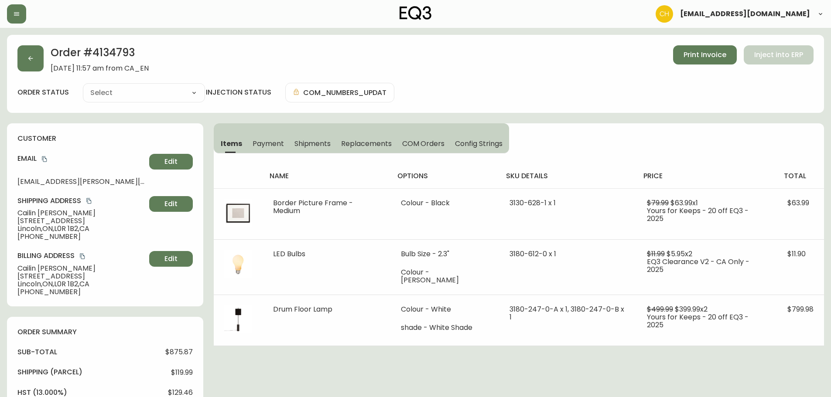
type input "Processing"
select select "PROCESSING"
click at [29, 59] on icon "button" at bounding box center [30, 58] width 7 height 7
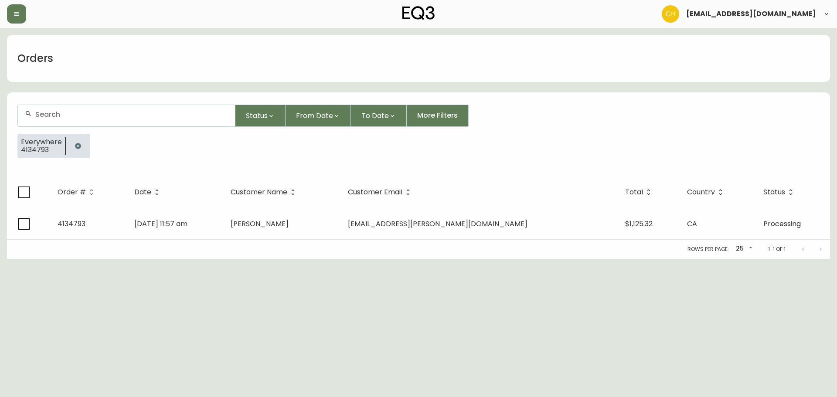
click at [45, 112] on input "text" at bounding box center [131, 114] width 193 height 8
type input "4134804"
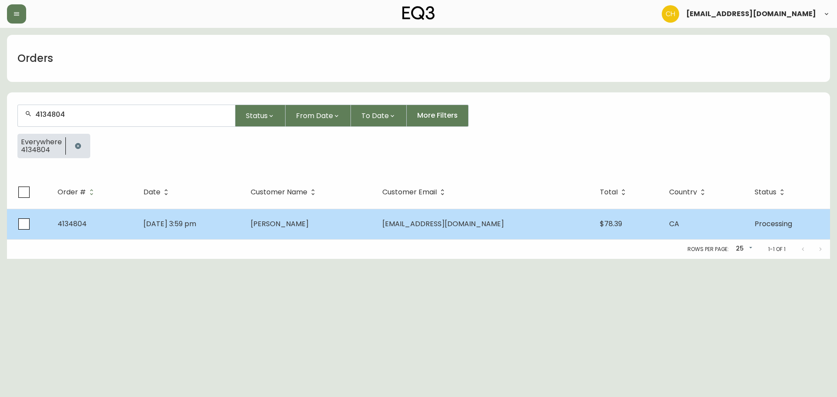
click at [242, 219] on td "[DATE] 3:59 pm" at bounding box center [189, 224] width 107 height 31
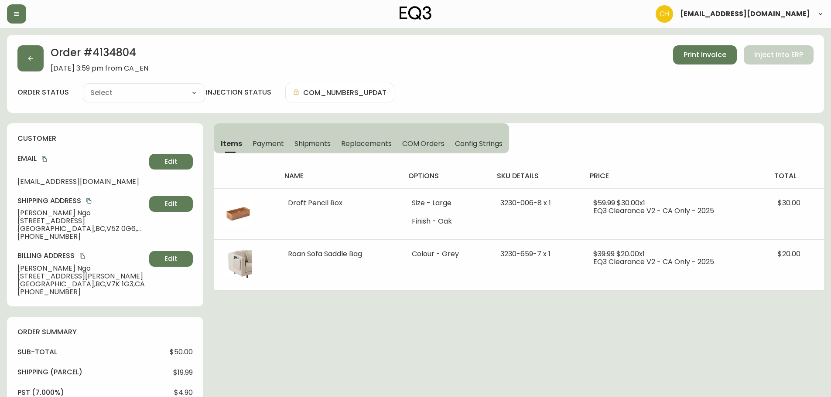
type input "Processing"
select select "PROCESSING"
click at [29, 62] on button "button" at bounding box center [30, 58] width 26 height 26
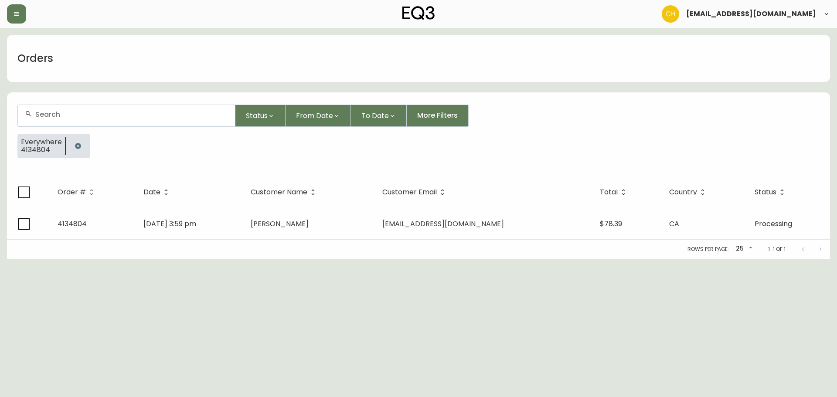
click at [41, 112] on input "text" at bounding box center [131, 114] width 193 height 8
type input "4134805"
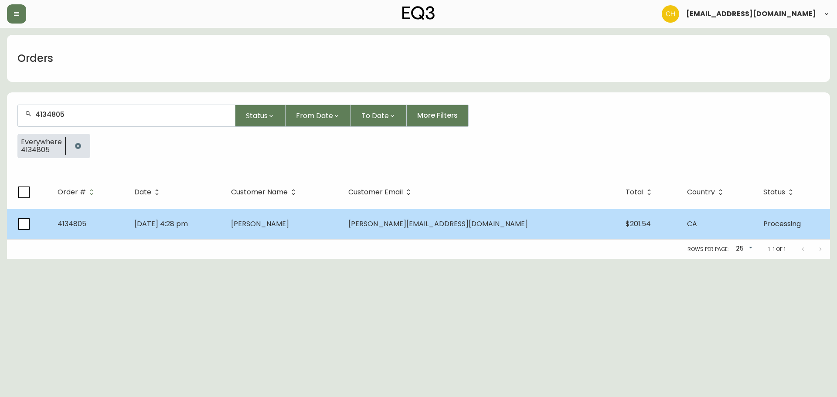
click at [341, 225] on td "[PERSON_NAME]" at bounding box center [282, 224] width 117 height 31
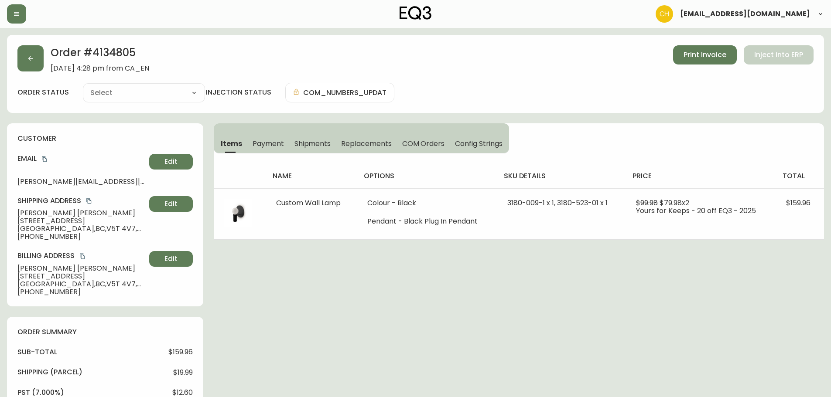
type input "Processing"
select select "PROCESSING"
click at [34, 61] on button "button" at bounding box center [30, 58] width 26 height 26
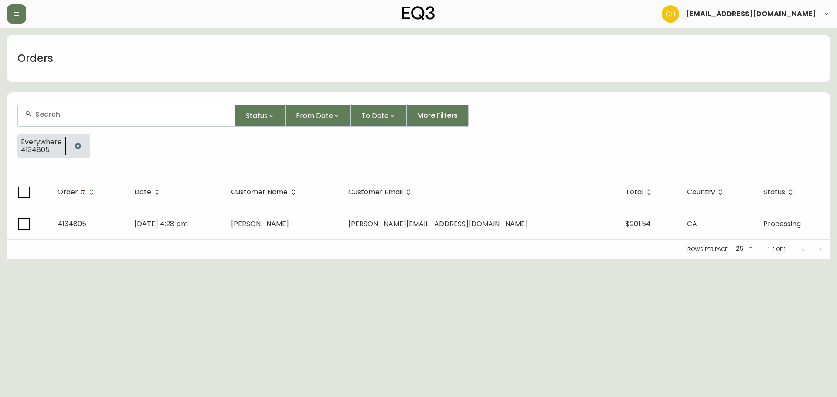
drag, startPoint x: 58, startPoint y: 112, endPoint x: 62, endPoint y: 112, distance: 4.4
click at [61, 112] on input "text" at bounding box center [131, 114] width 193 height 8
type input "4134806"
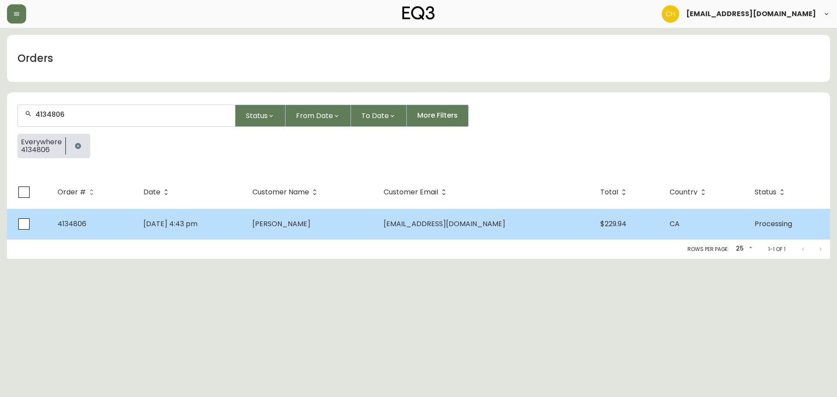
click at [319, 233] on td "[PERSON_NAME]" at bounding box center [310, 224] width 131 height 31
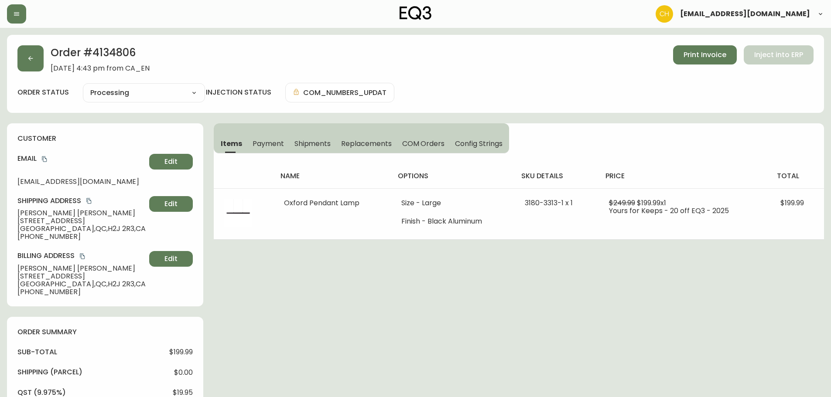
type input "Processing"
select select "PROCESSING"
click at [35, 58] on button "button" at bounding box center [30, 58] width 26 height 26
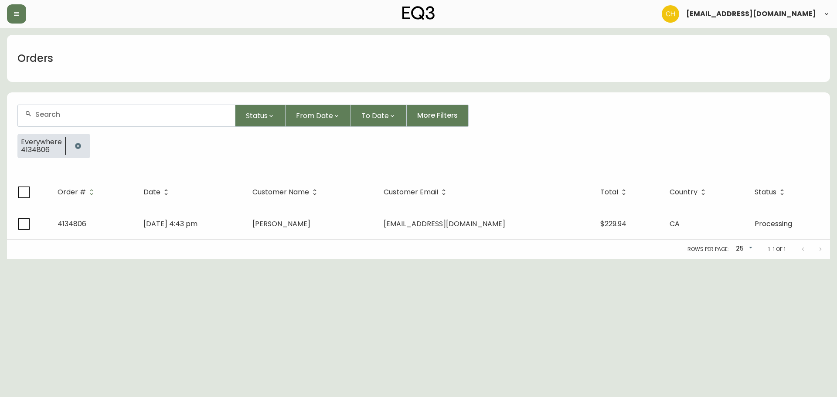
click at [51, 114] on input "text" at bounding box center [131, 114] width 193 height 8
type input "4134807"
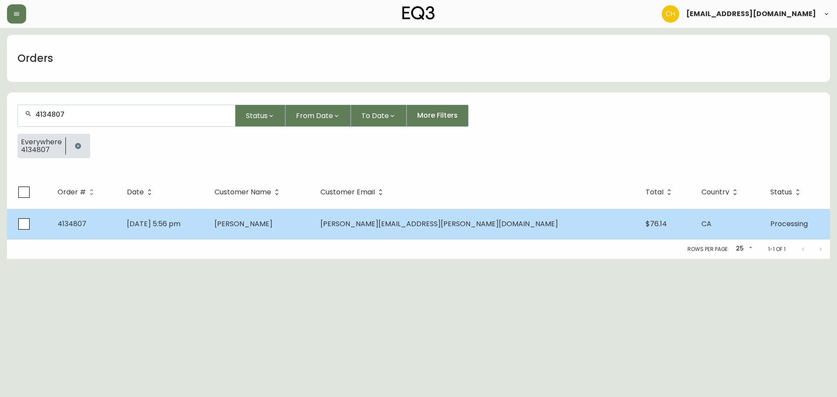
click at [313, 231] on td "[PERSON_NAME]" at bounding box center [261, 224] width 106 height 31
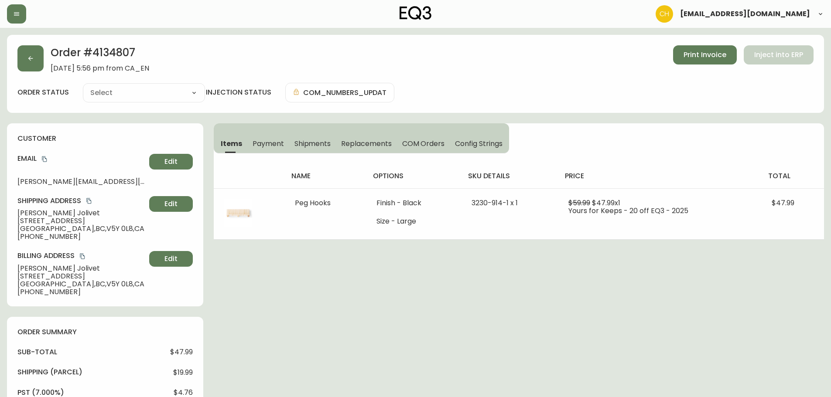
type input "Processing"
select select "PROCESSING"
click at [23, 48] on button "button" at bounding box center [30, 58] width 26 height 26
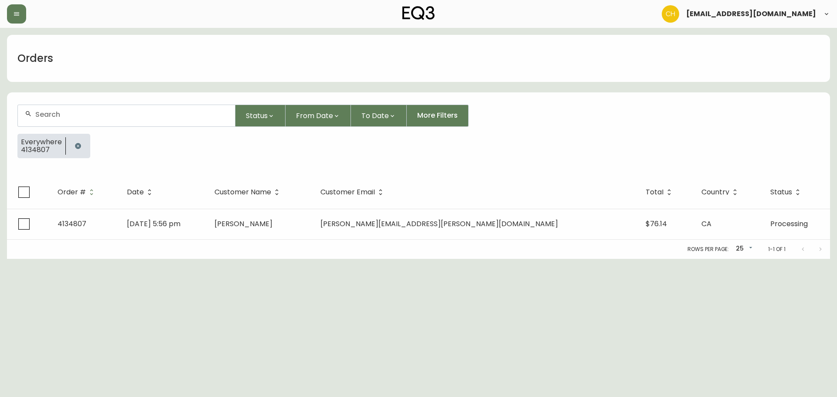
click at [44, 112] on input "text" at bounding box center [131, 114] width 193 height 8
type input "4134812"
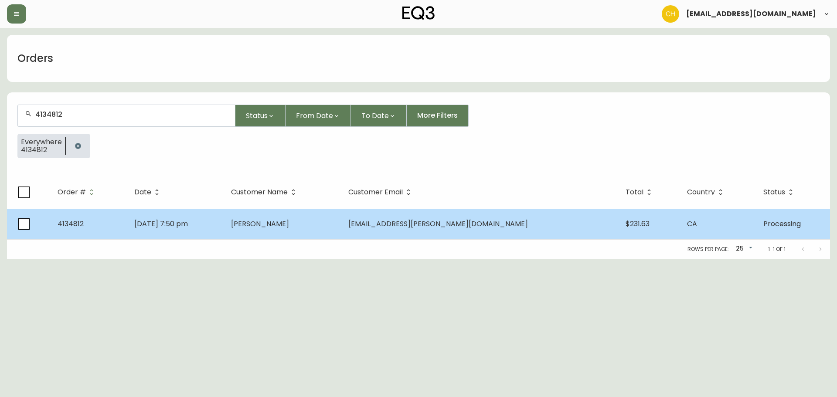
click at [289, 225] on span "[PERSON_NAME]" at bounding box center [260, 224] width 58 height 10
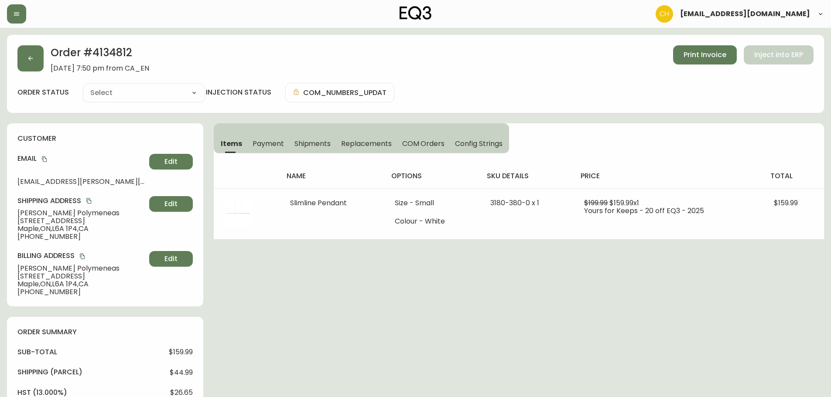
type input "Processing"
select select "PROCESSING"
click at [37, 61] on button "button" at bounding box center [30, 58] width 26 height 26
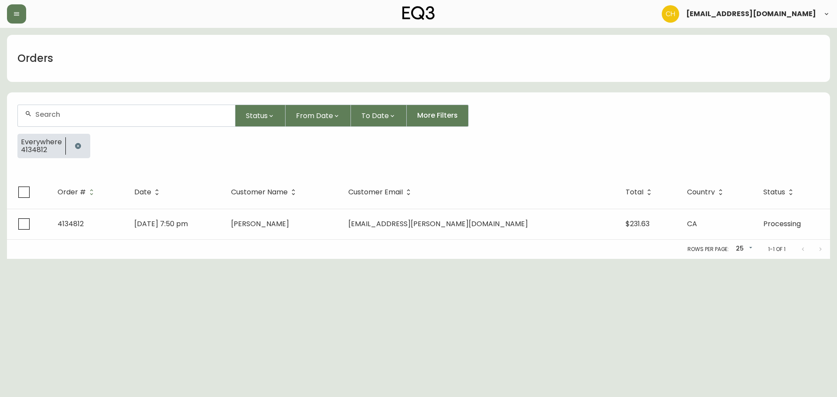
click at [51, 115] on input "text" at bounding box center [131, 114] width 193 height 8
type input "4134813"
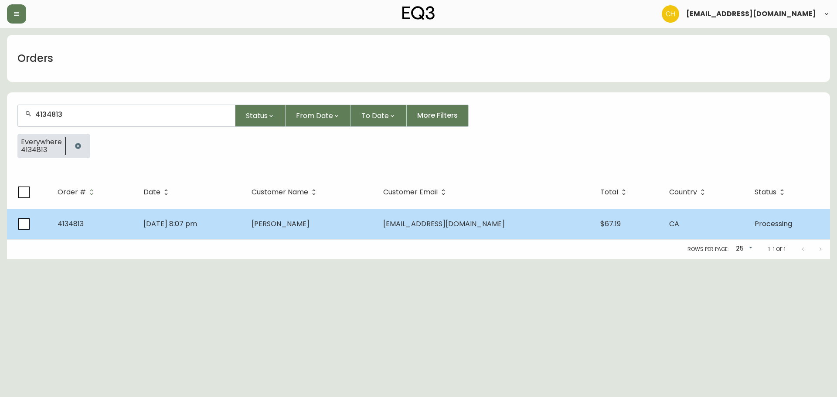
click at [353, 227] on td "[PERSON_NAME]" at bounding box center [310, 224] width 131 height 31
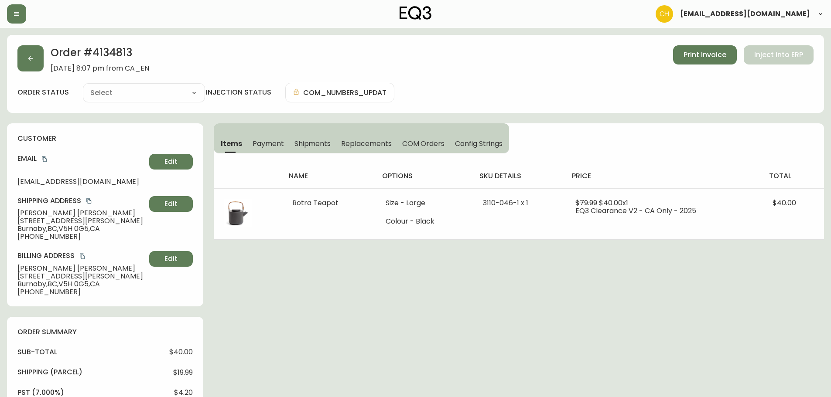
type input "Processing"
select select "PROCESSING"
click at [32, 68] on button "button" at bounding box center [30, 58] width 26 height 26
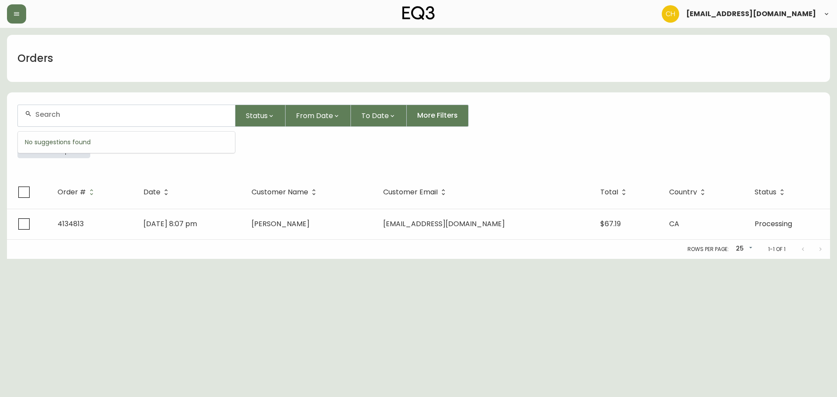
click at [52, 114] on input "text" at bounding box center [131, 114] width 193 height 8
type input "4134818"
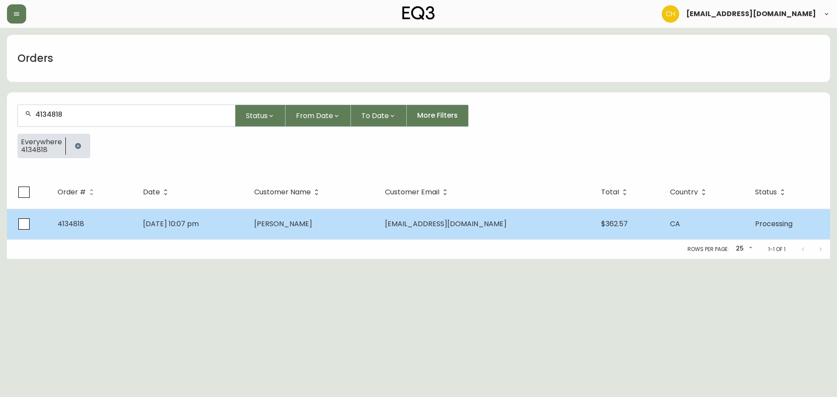
click at [342, 228] on td "[PERSON_NAME]" at bounding box center [312, 224] width 131 height 31
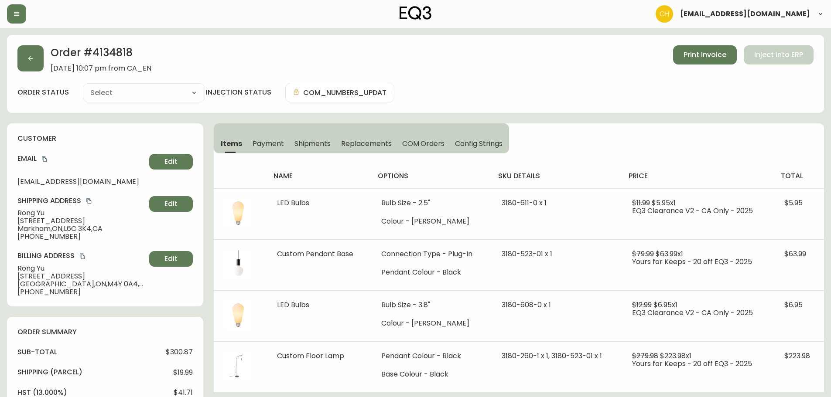
type input "Processing"
select select "PROCESSING"
drag, startPoint x: 37, startPoint y: 53, endPoint x: 40, endPoint y: 62, distance: 9.7
click at [40, 62] on button "button" at bounding box center [30, 58] width 26 height 26
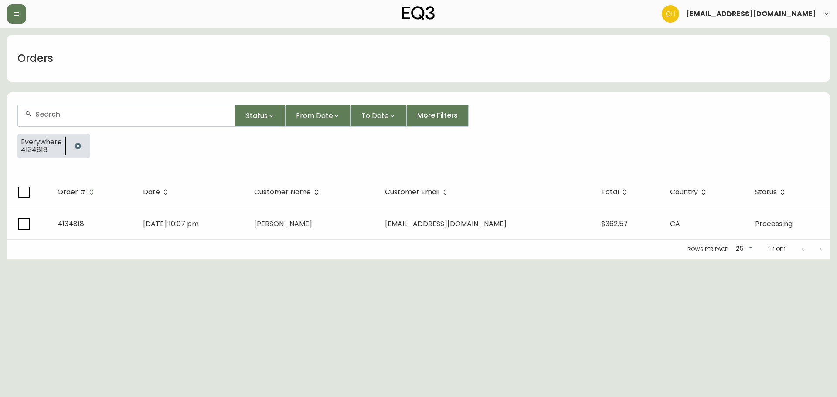
click at [65, 115] on input "text" at bounding box center [131, 114] width 193 height 8
type input "4134819"
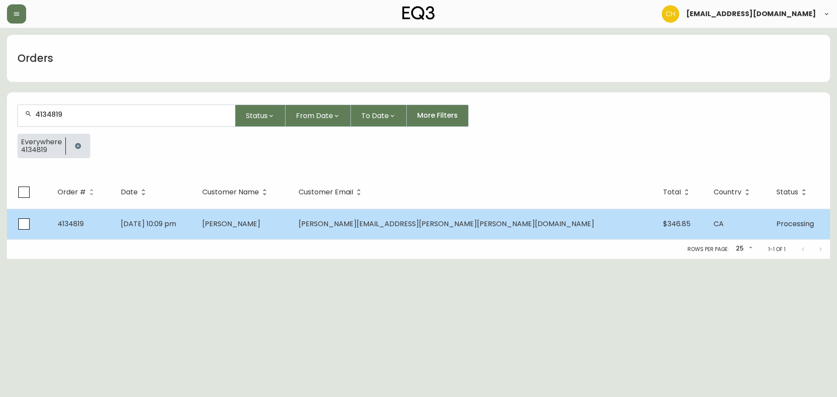
click at [260, 223] on span "[PERSON_NAME]" at bounding box center [231, 224] width 58 height 10
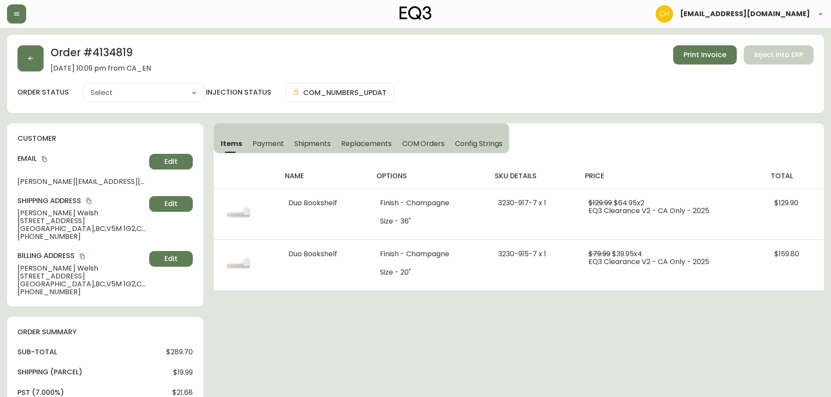
type input "Processing"
select select "PROCESSING"
click at [33, 62] on button "button" at bounding box center [30, 58] width 26 height 26
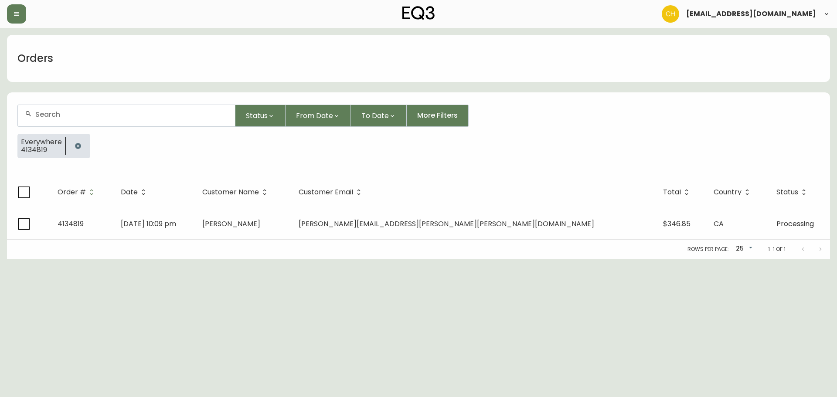
drag, startPoint x: 55, startPoint y: 111, endPoint x: 55, endPoint y: 99, distance: 12.6
click at [55, 111] on input "text" at bounding box center [131, 114] width 193 height 8
type input "4134821"
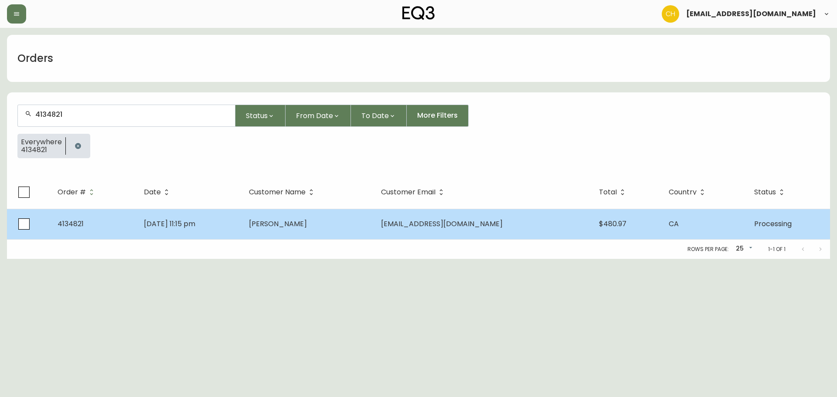
click at [293, 218] on td "[PERSON_NAME]" at bounding box center [308, 224] width 132 height 31
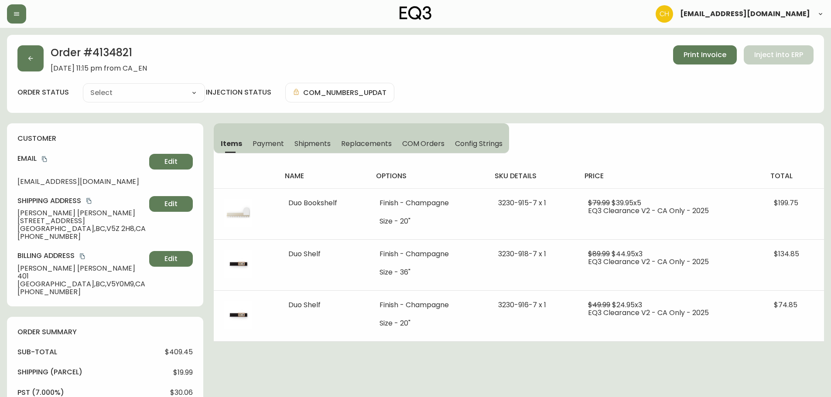
type input "Processing"
select select "PROCESSING"
click at [24, 55] on button "button" at bounding box center [30, 58] width 26 height 26
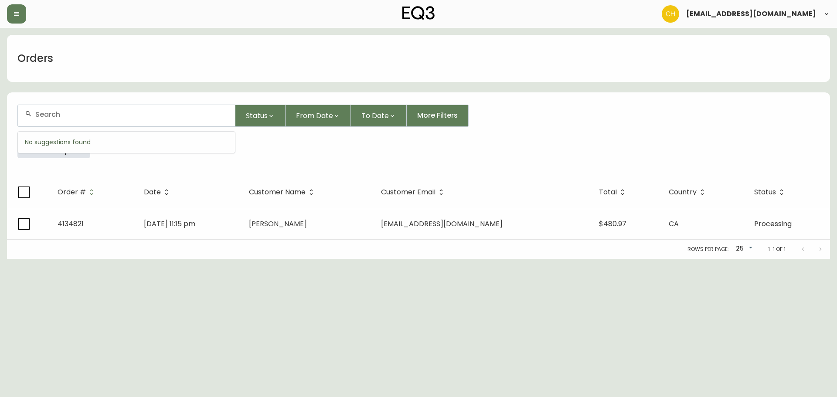
click at [85, 116] on input "text" at bounding box center [131, 114] width 193 height 8
type input "4134763"
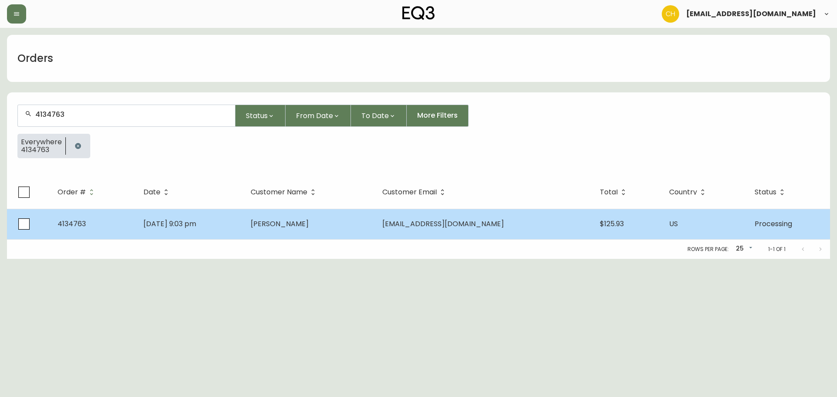
click at [331, 227] on td "[PERSON_NAME]" at bounding box center [310, 224] width 132 height 31
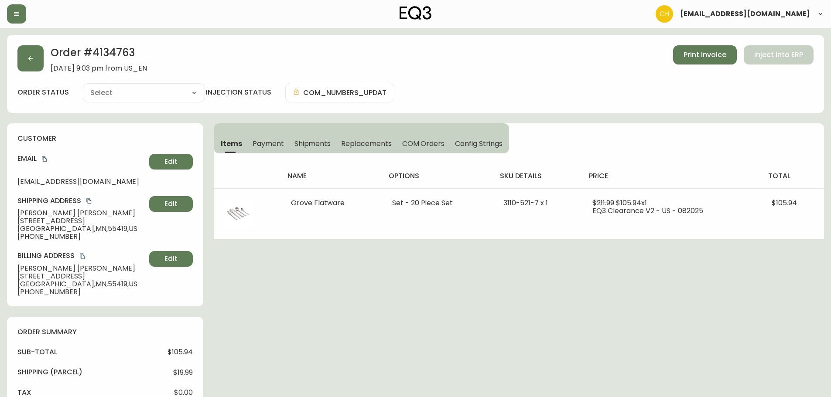
type input "Processing"
select select "PROCESSING"
click at [29, 57] on button "button" at bounding box center [30, 58] width 26 height 26
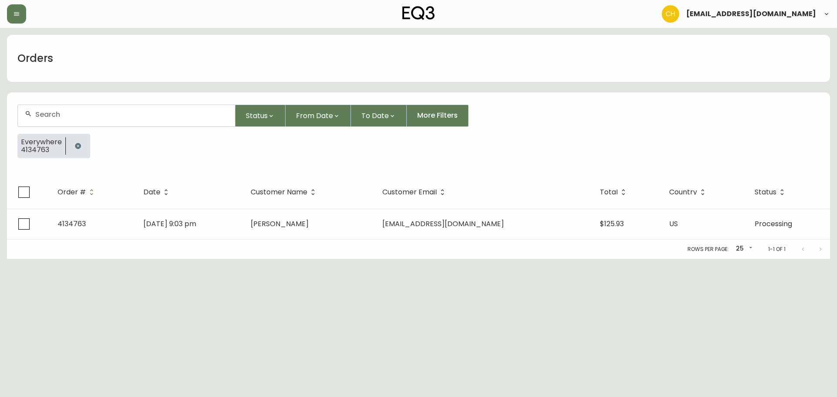
click at [56, 112] on input "text" at bounding box center [131, 114] width 193 height 8
type input "4134778"
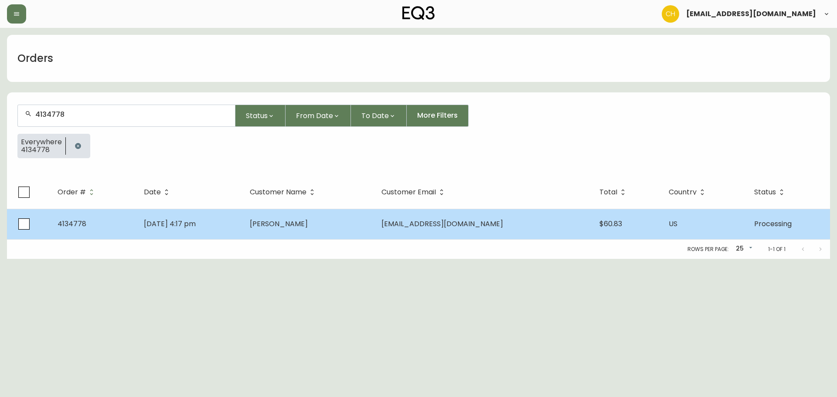
click at [308, 220] on span "[PERSON_NAME]" at bounding box center [279, 224] width 58 height 10
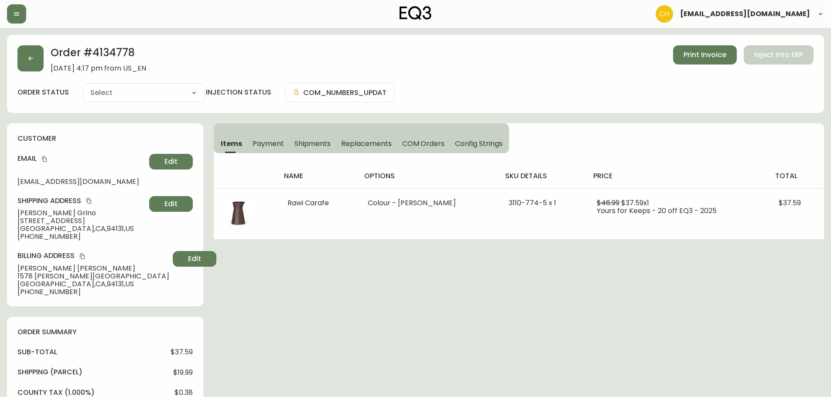
type input "Processing"
select select "PROCESSING"
